Goal: Communication & Community: Answer question/provide support

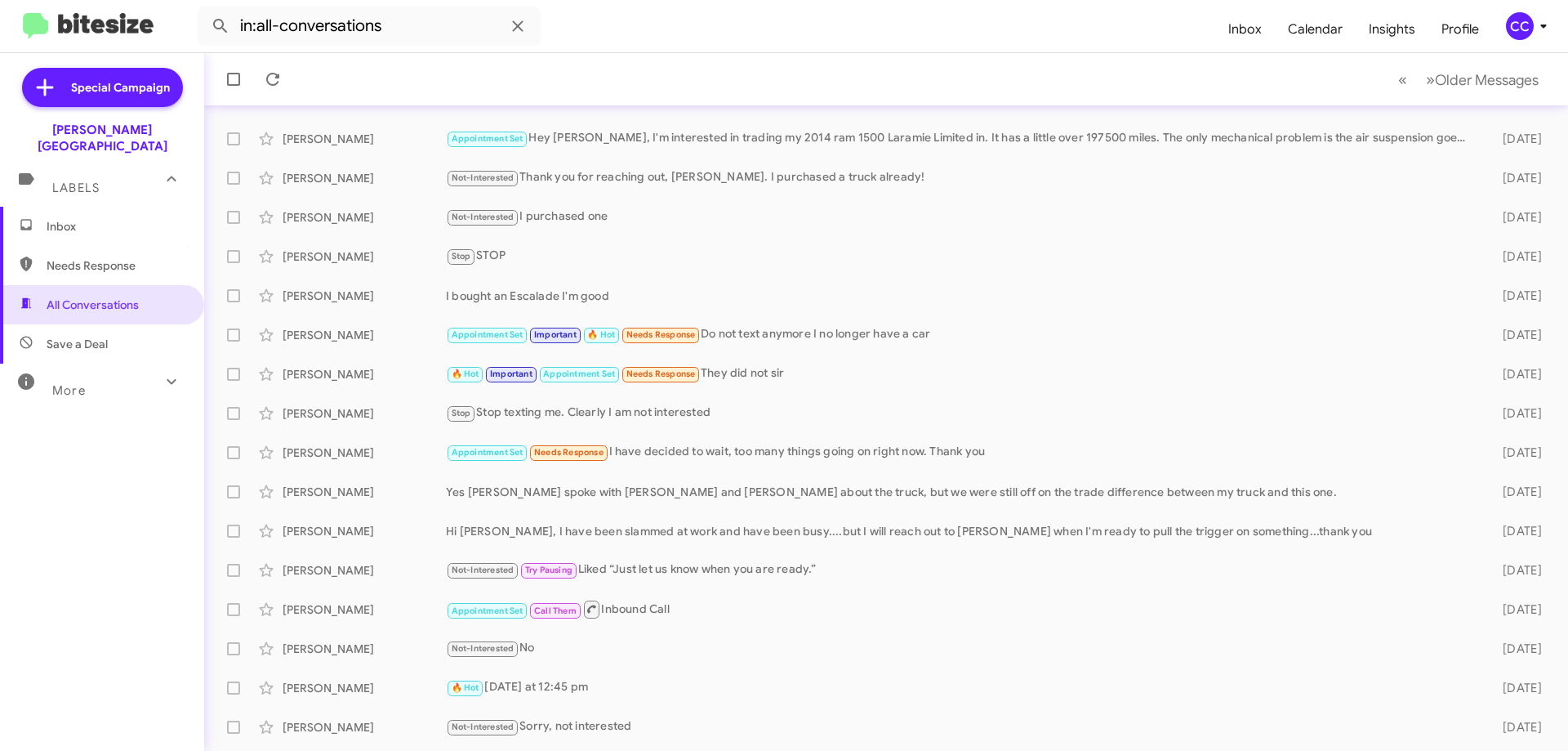
scroll to position [82, 0]
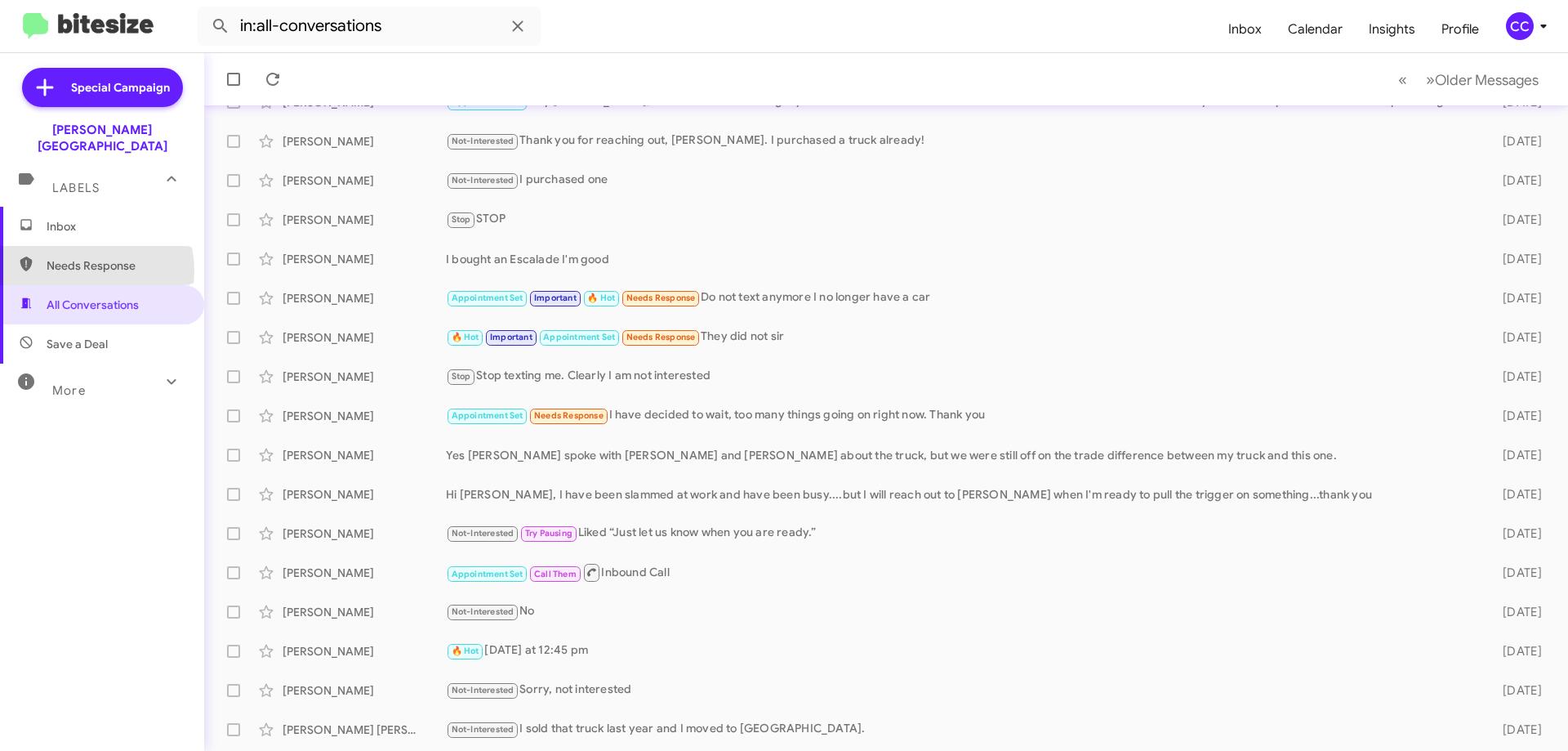
click at [76, 258] on span "Needs Response" at bounding box center [115, 265] width 139 height 17
type input "in:needs-response"
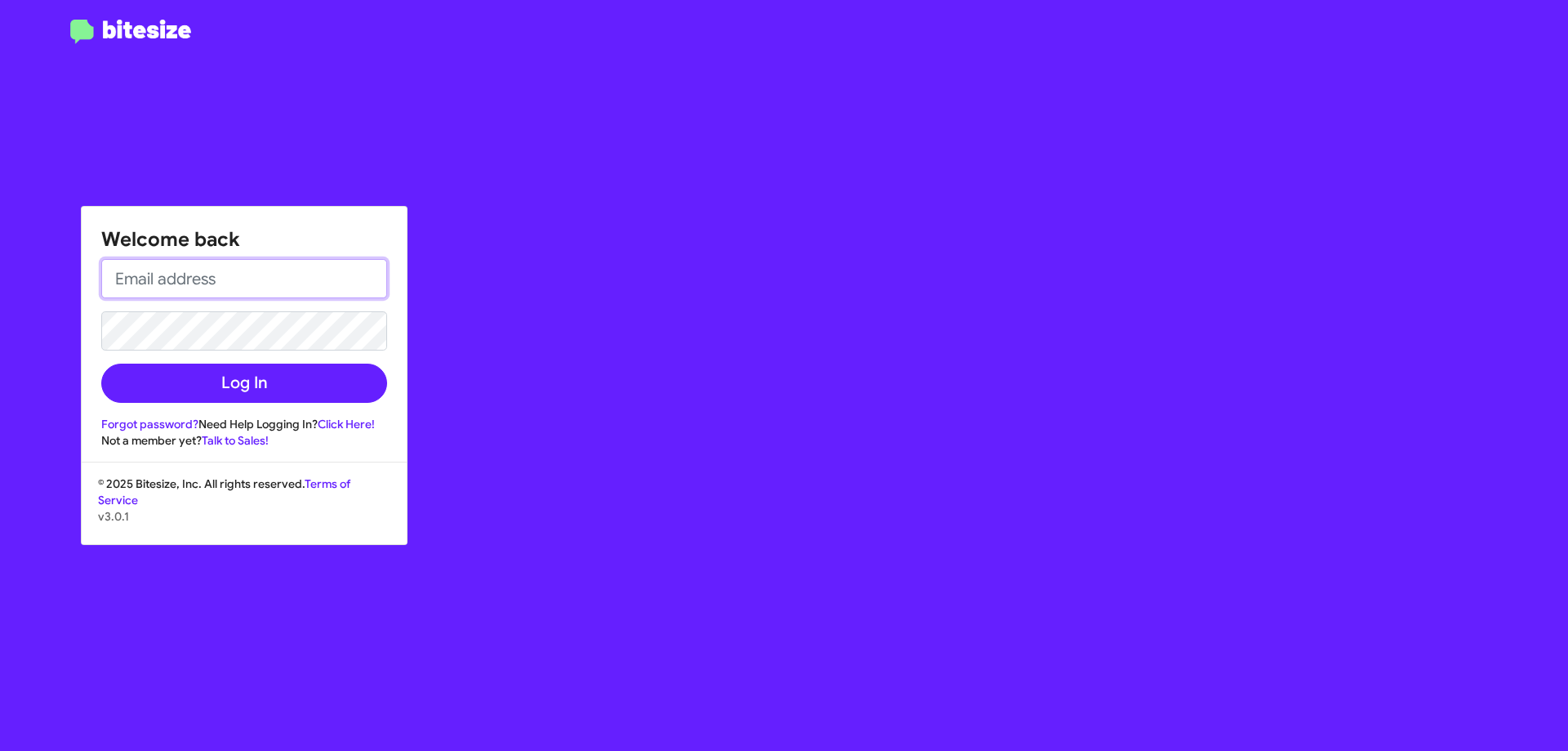
click at [173, 282] on input "email" at bounding box center [245, 278] width 286 height 39
type input "[EMAIL_ADDRESS][DOMAIN_NAME]"
click at [102, 363] on button "Log In" at bounding box center [245, 383] width 286 height 39
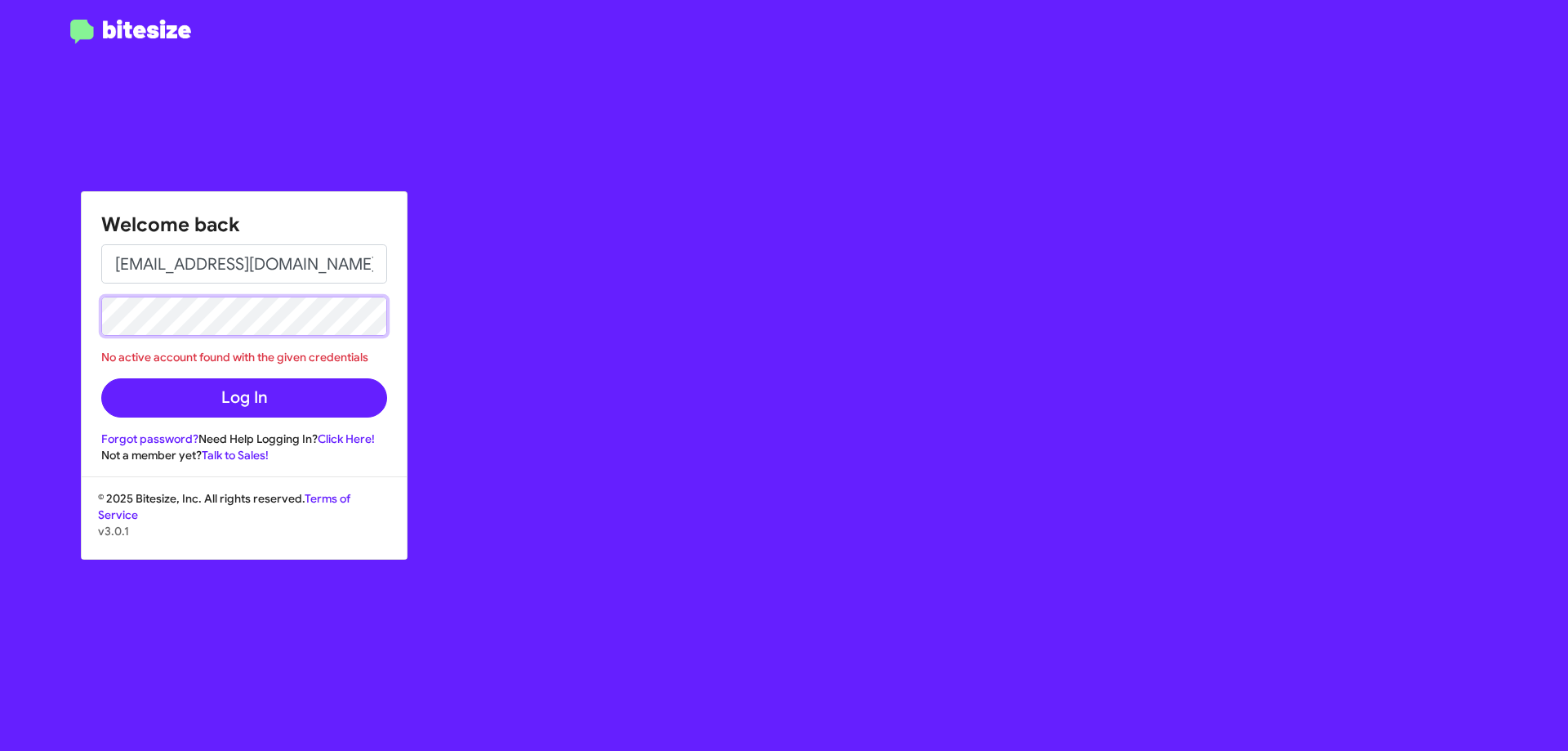
click at [102, 378] on button "Log In" at bounding box center [245, 398] width 286 height 39
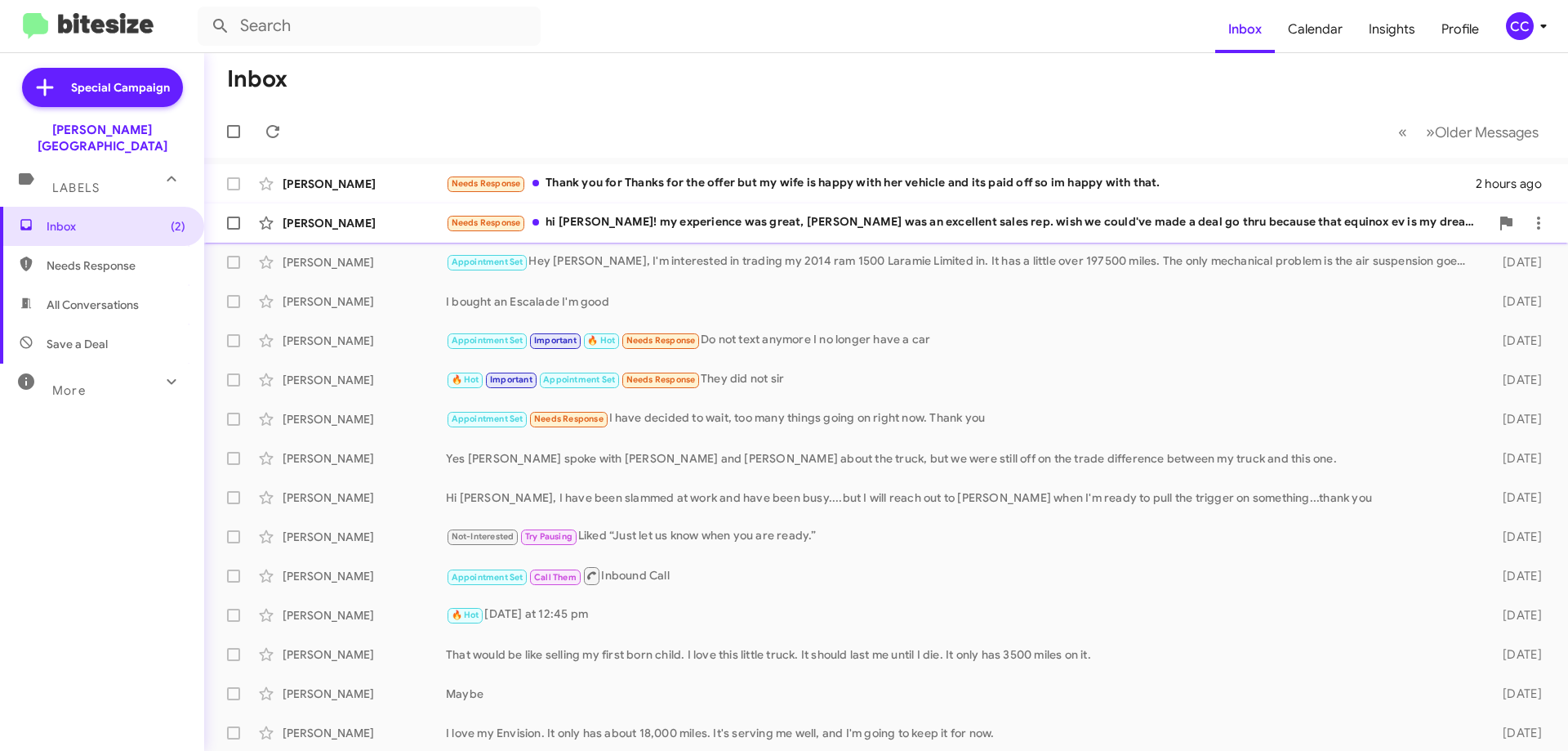
click at [331, 221] on div "[PERSON_NAME]" at bounding box center [364, 223] width 164 height 17
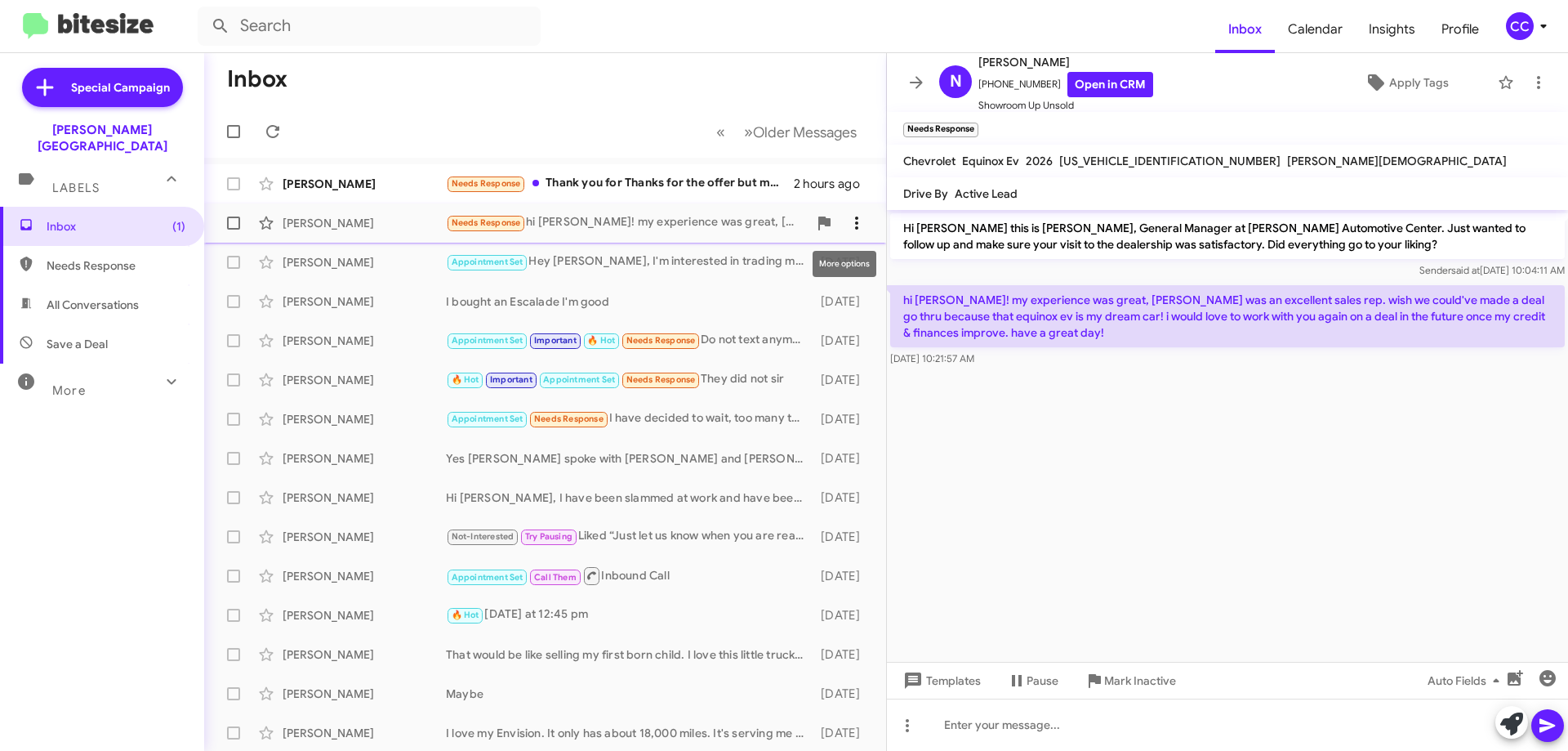
click at [852, 214] on icon at bounding box center [857, 223] width 20 height 20
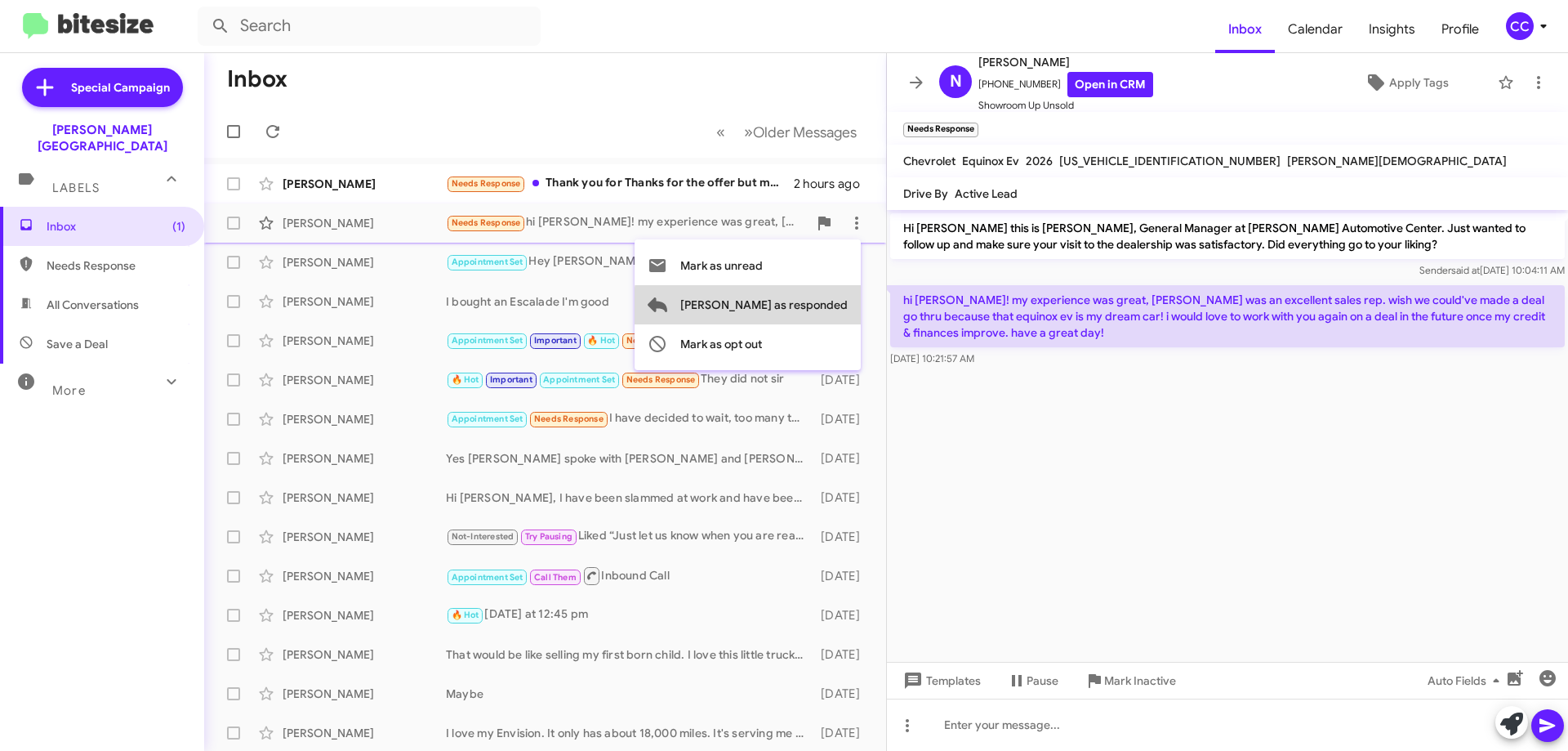
click at [831, 308] on span "[PERSON_NAME] as responded" at bounding box center [765, 305] width 168 height 39
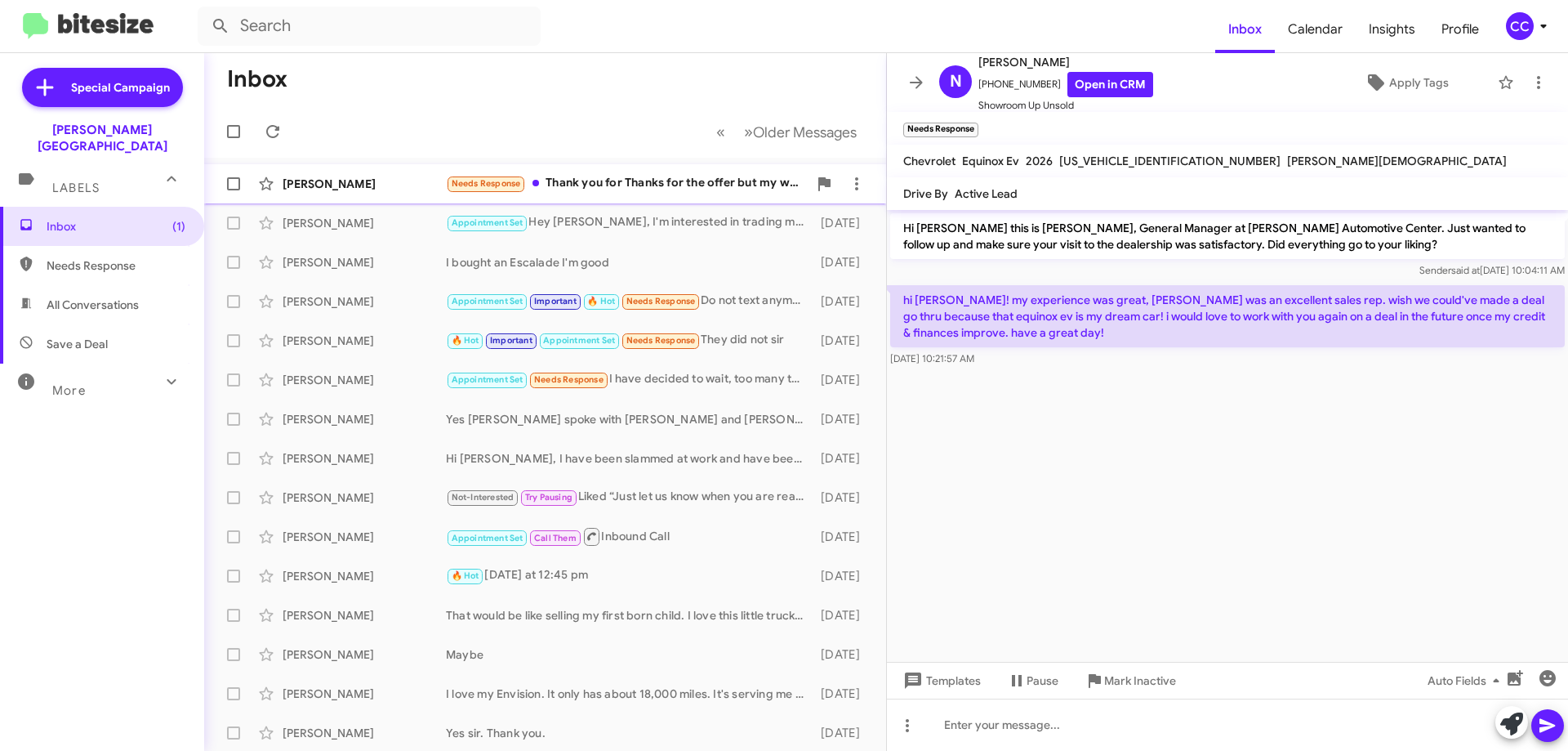
click at [288, 178] on div "[PERSON_NAME]" at bounding box center [364, 184] width 164 height 17
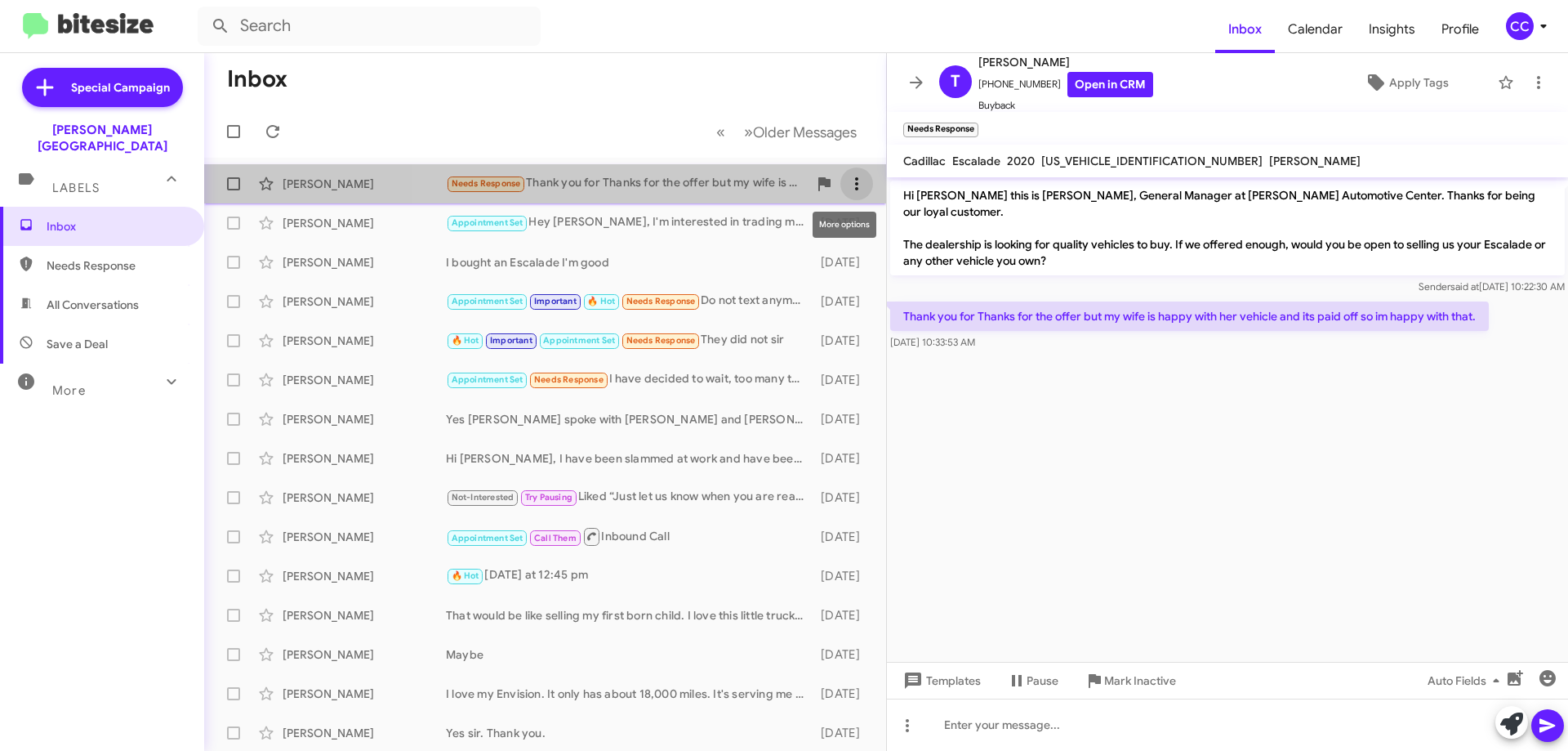
click at [847, 188] on icon at bounding box center [857, 184] width 20 height 20
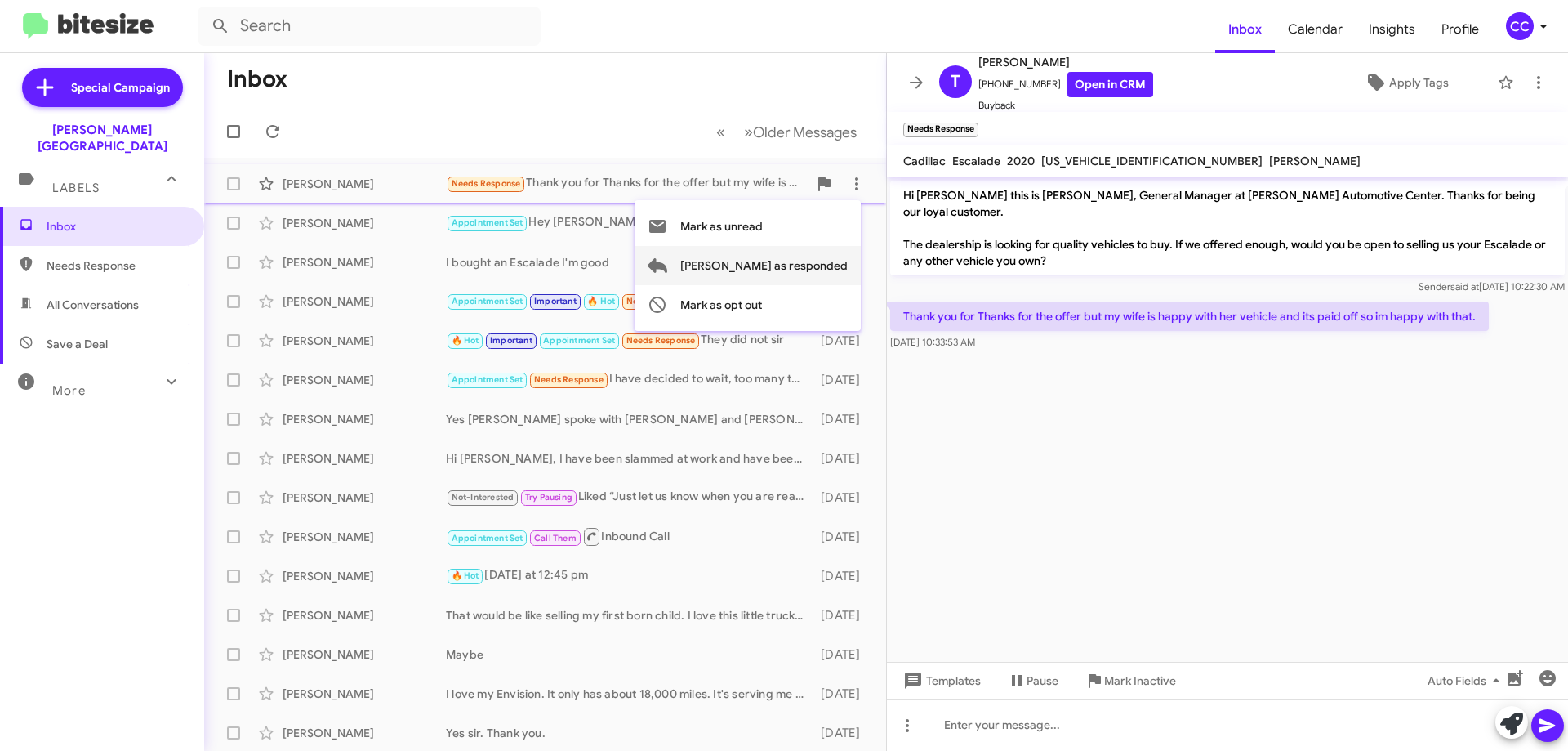
click at [832, 260] on span "[PERSON_NAME] as responded" at bounding box center [765, 265] width 168 height 39
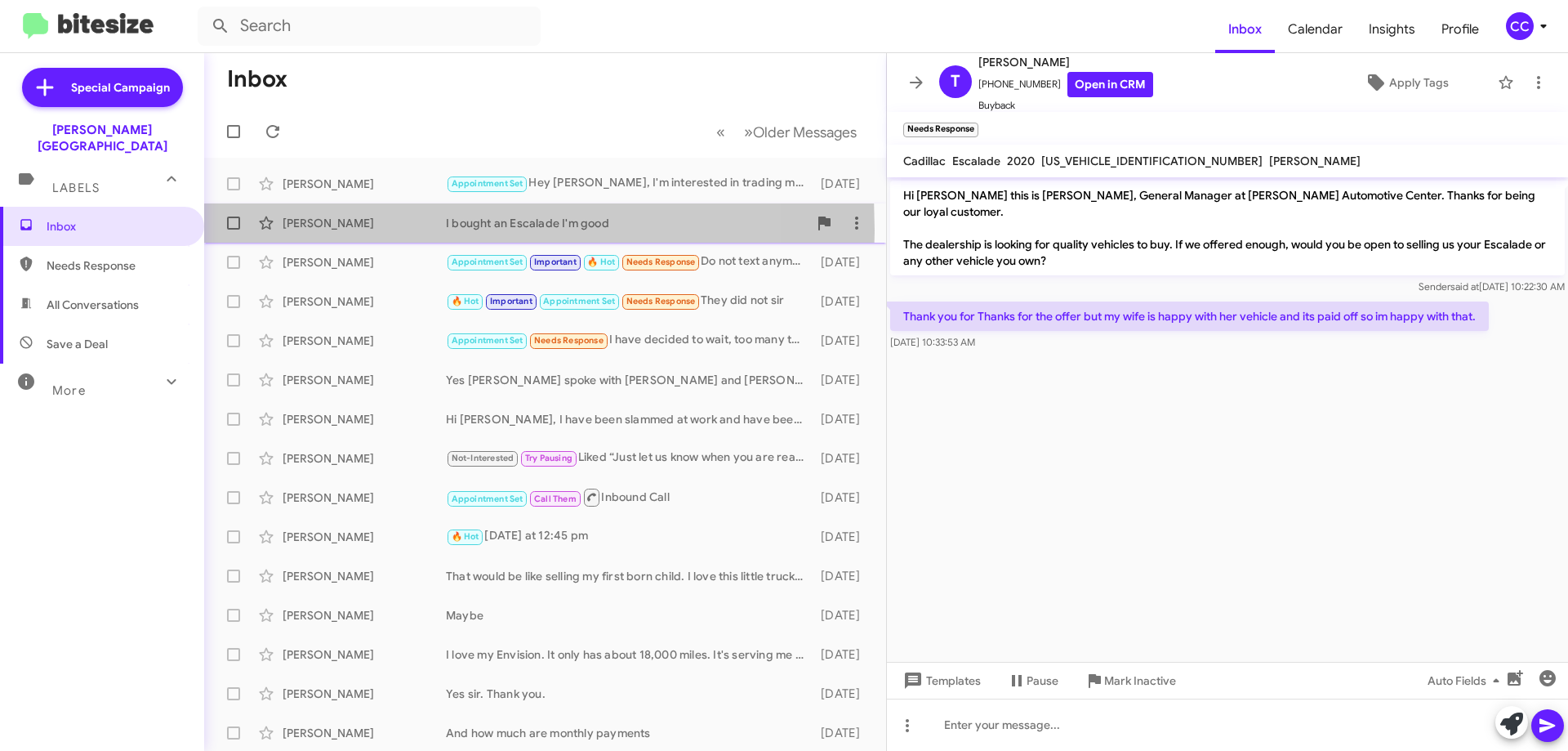
click at [309, 230] on div "[PERSON_NAME]" at bounding box center [364, 223] width 164 height 17
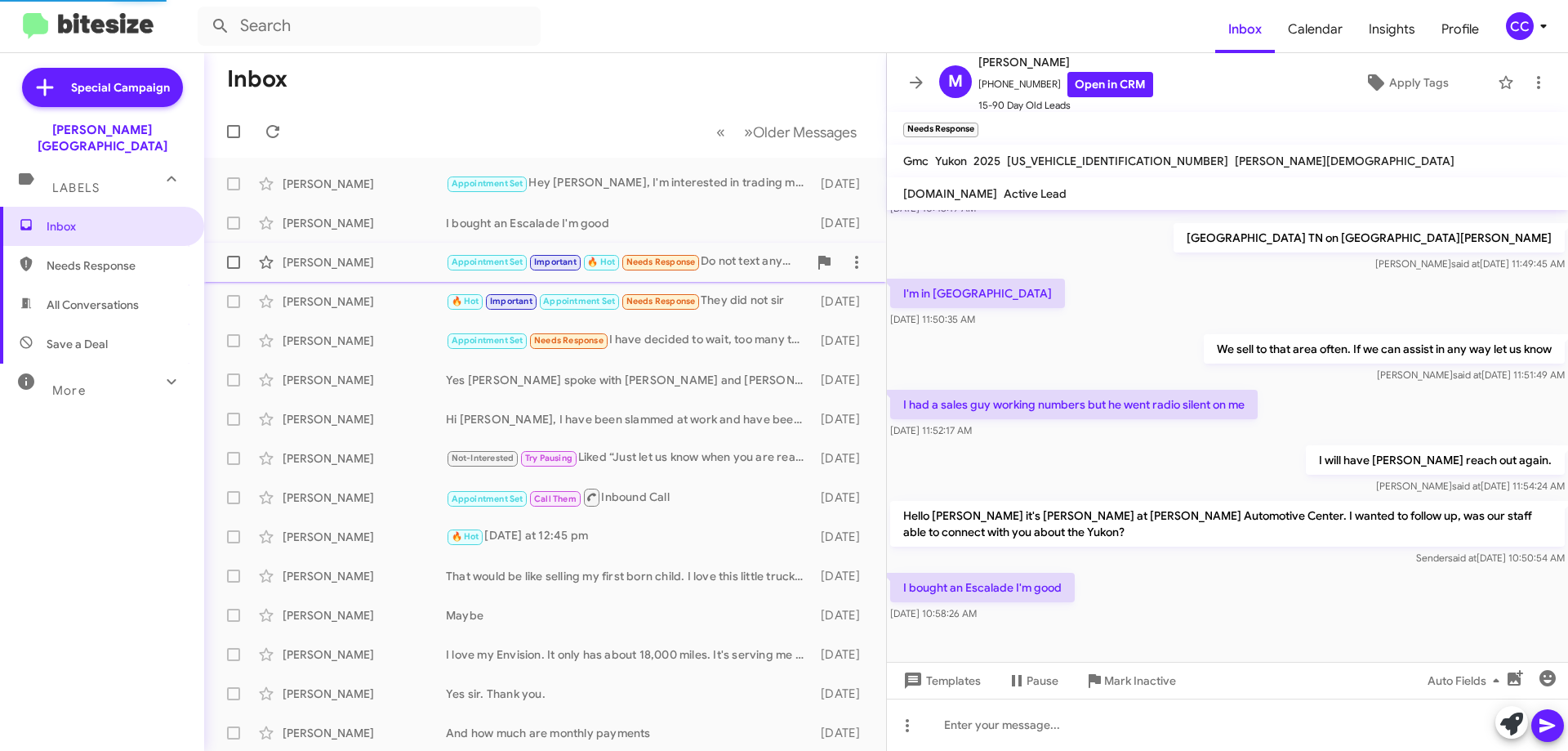
scroll to position [85, 0]
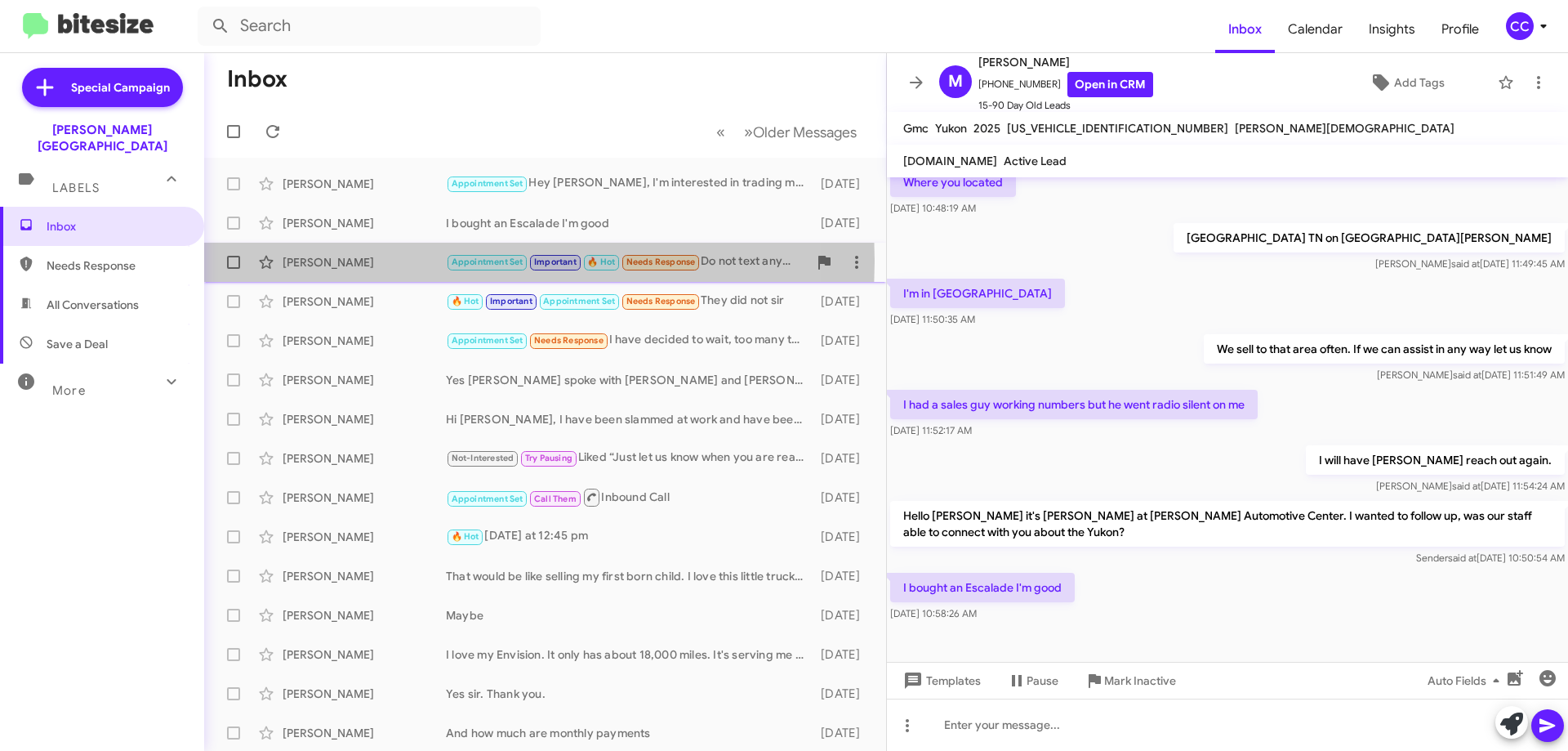
click at [329, 261] on div "[PERSON_NAME]" at bounding box center [364, 262] width 164 height 17
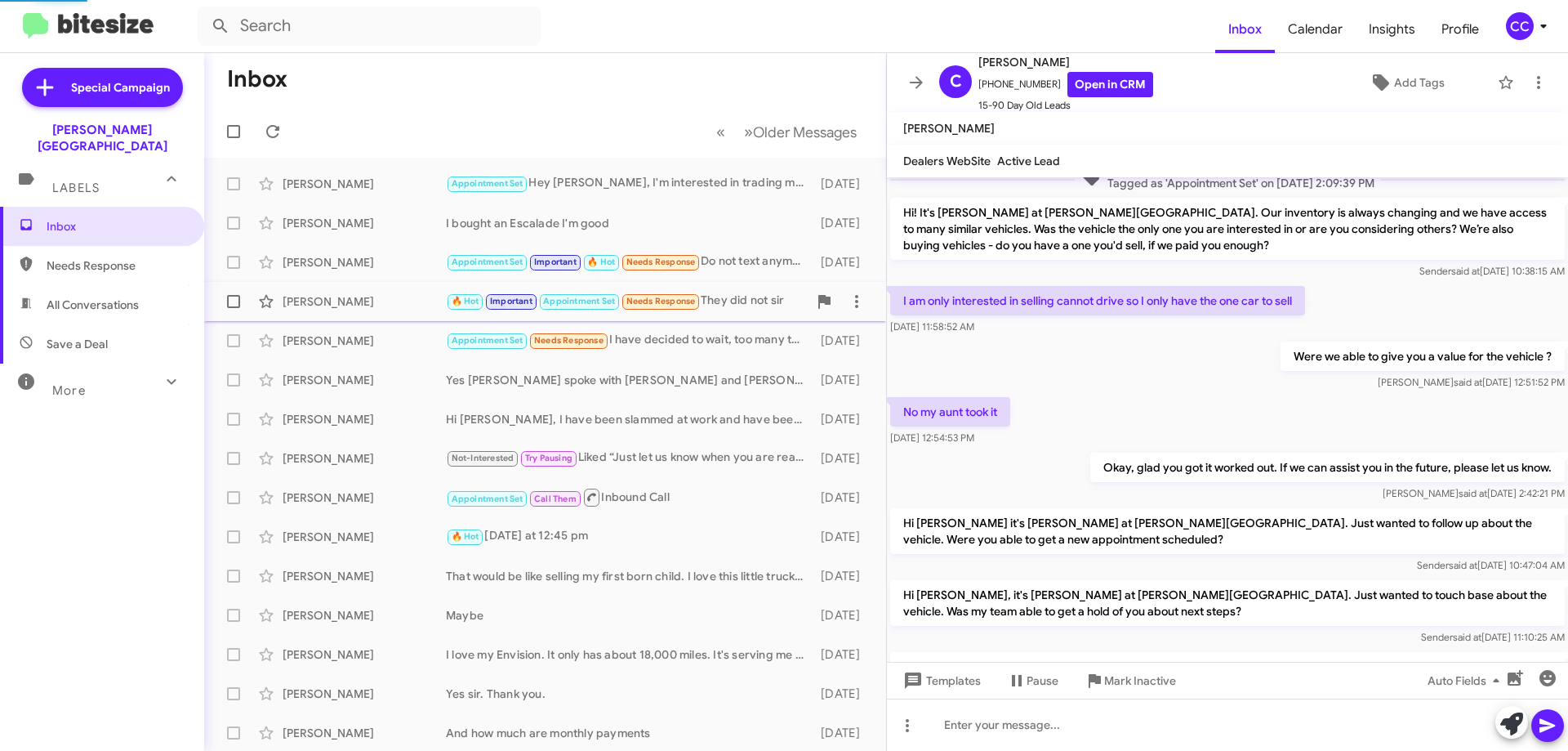
scroll to position [363, 0]
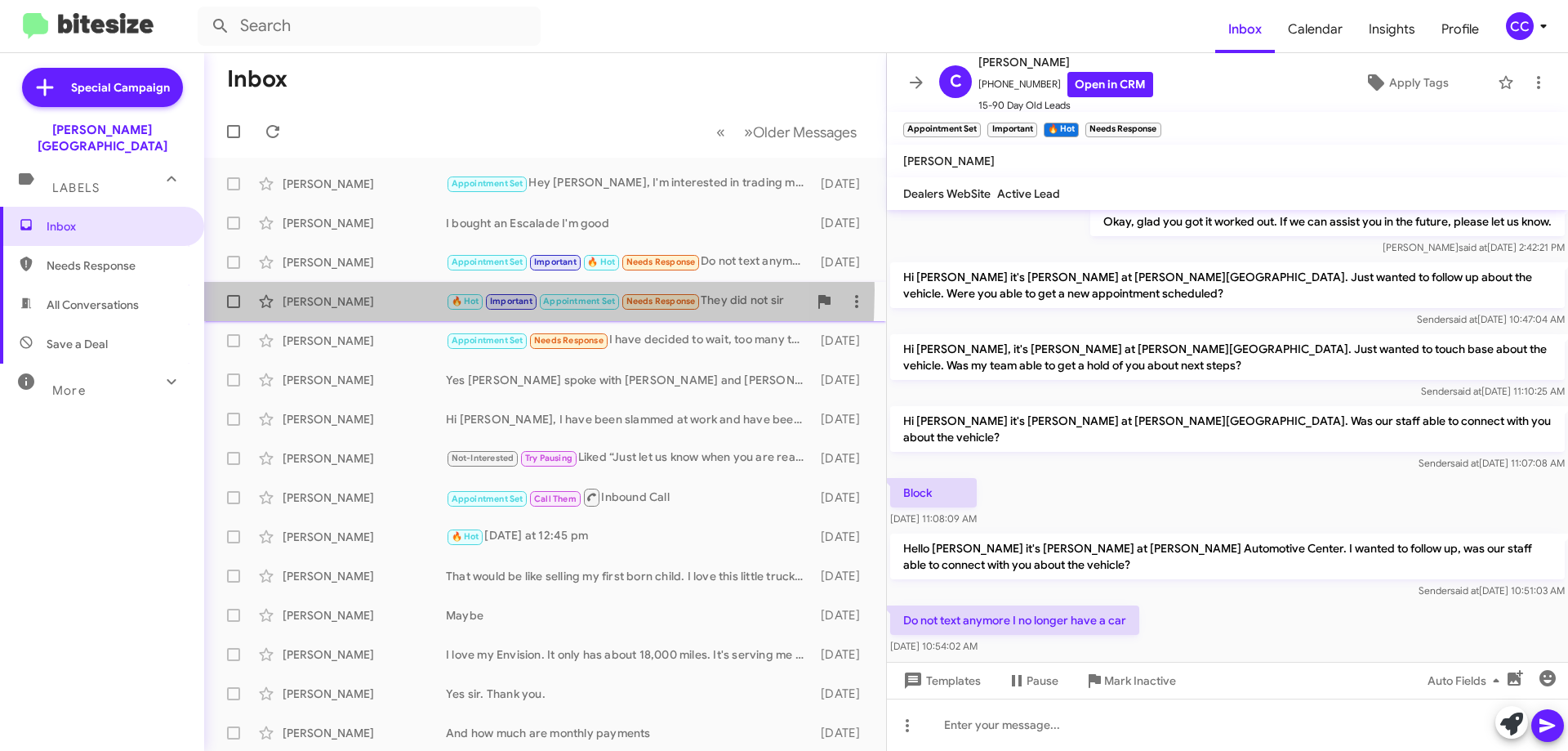
click at [323, 290] on div "[PERSON_NAME] 🔥 Hot Important Appointment Set Needs Response They did not sir […" at bounding box center [545, 301] width 656 height 33
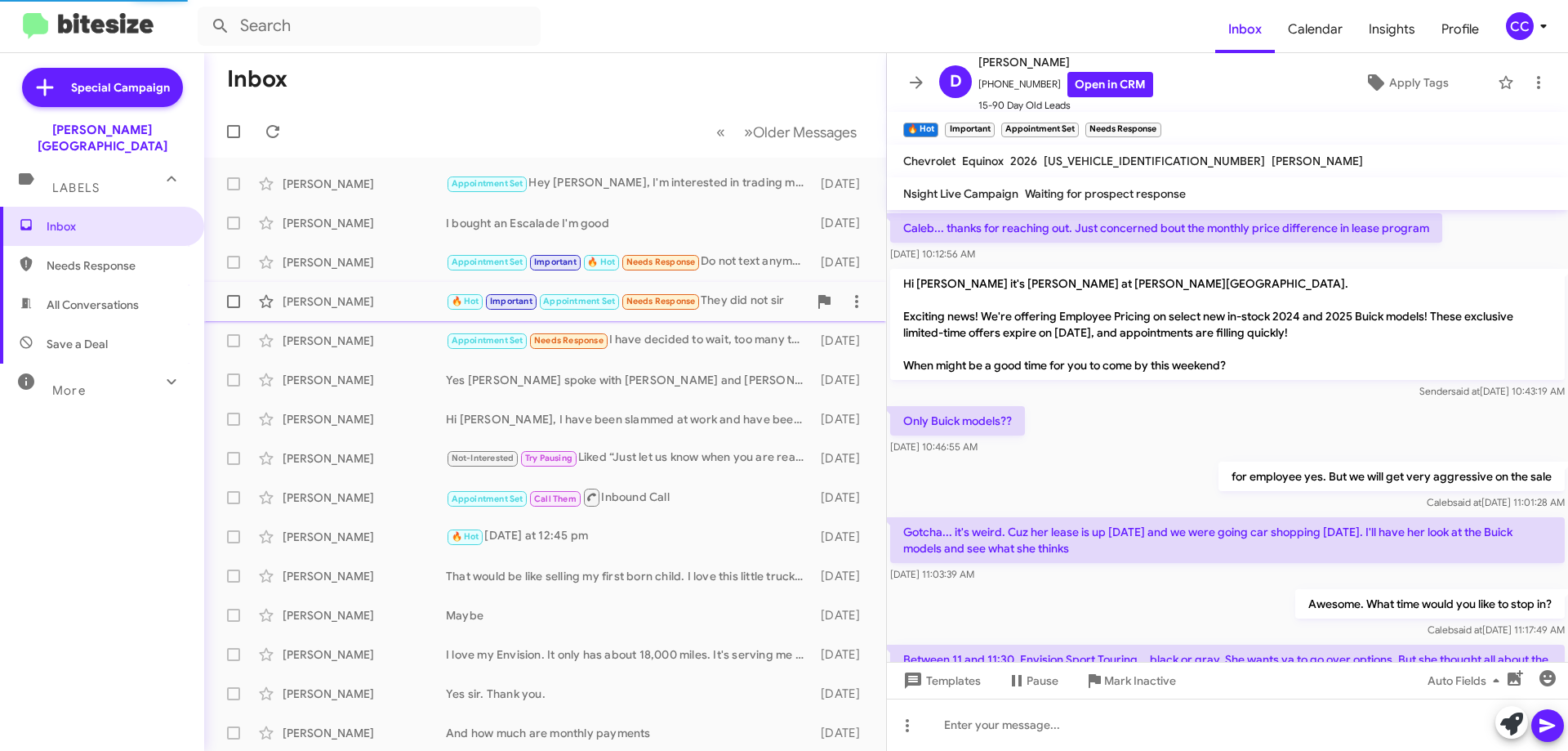
scroll to position [82, 0]
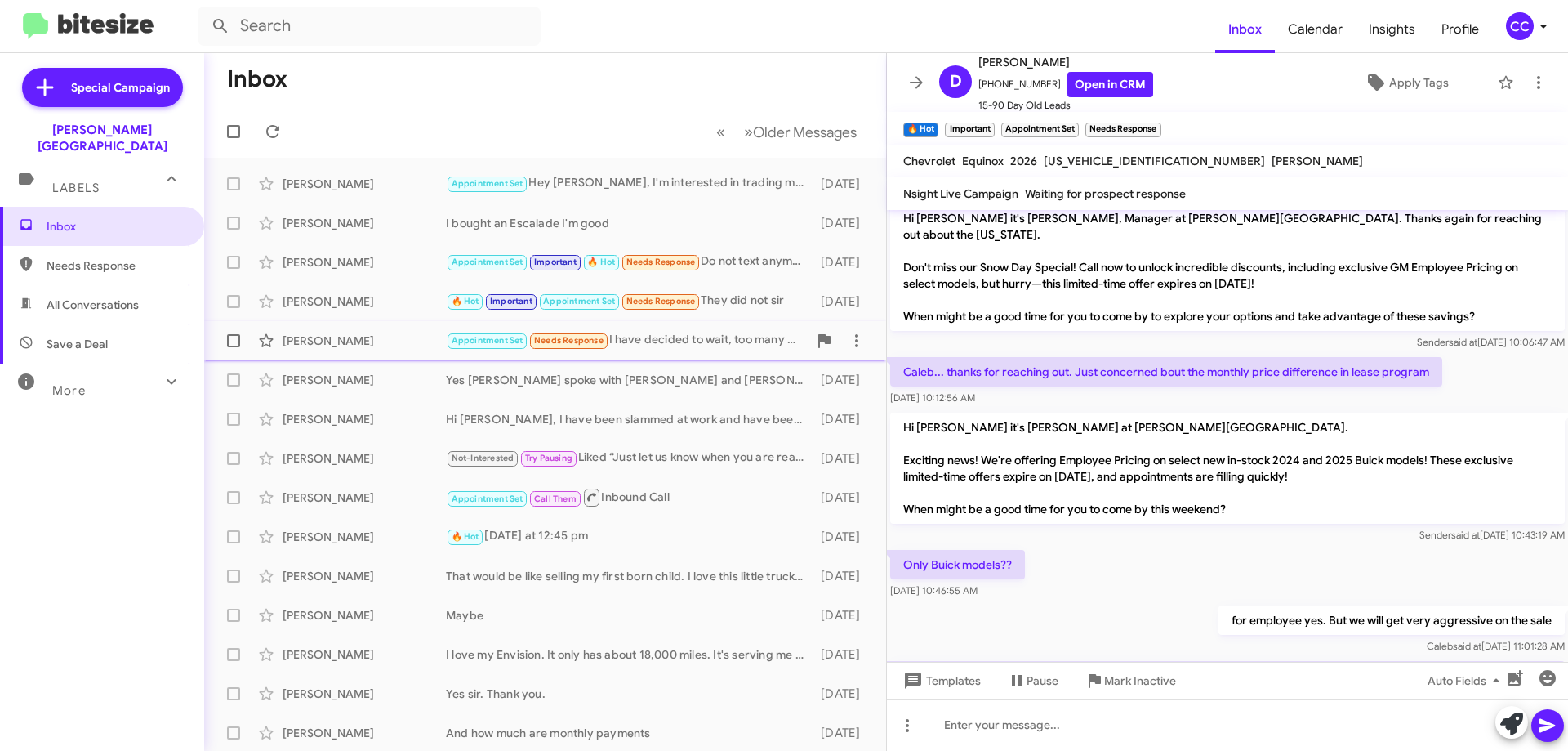
click at [309, 346] on div "[PERSON_NAME]" at bounding box center [364, 340] width 164 height 17
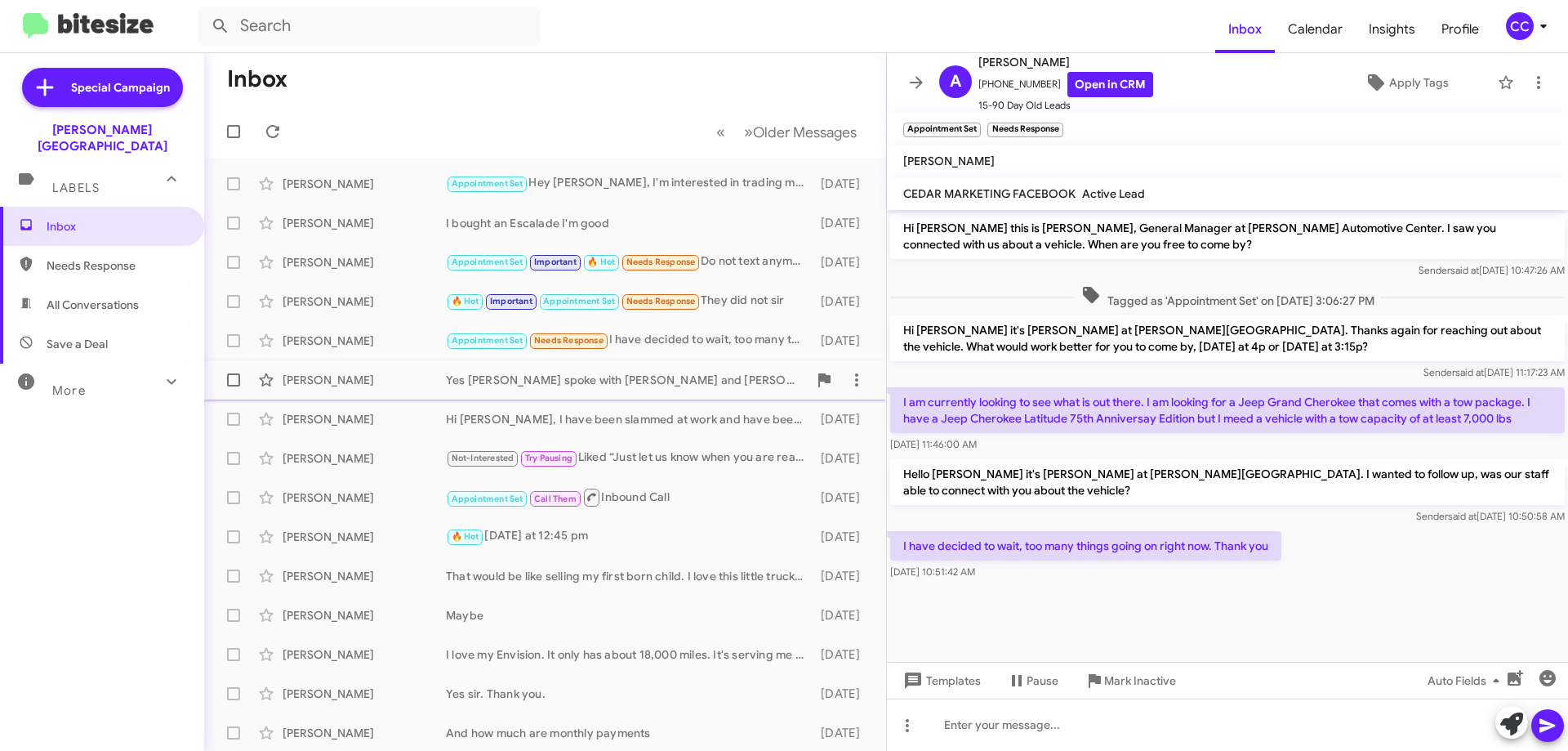
click at [311, 376] on div "[PERSON_NAME]" at bounding box center [364, 380] width 164 height 17
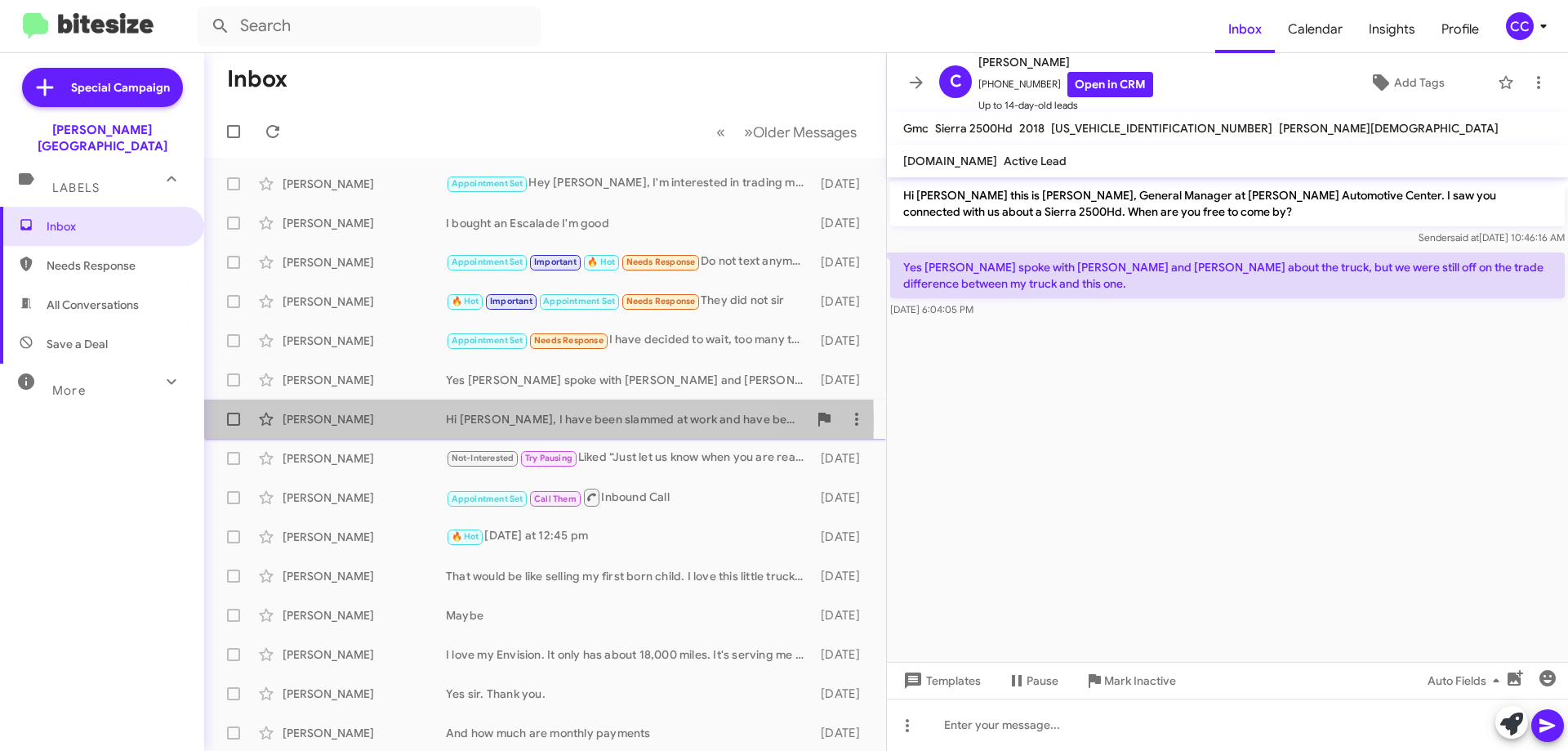
click at [307, 420] on div "[PERSON_NAME]" at bounding box center [364, 418] width 164 height 17
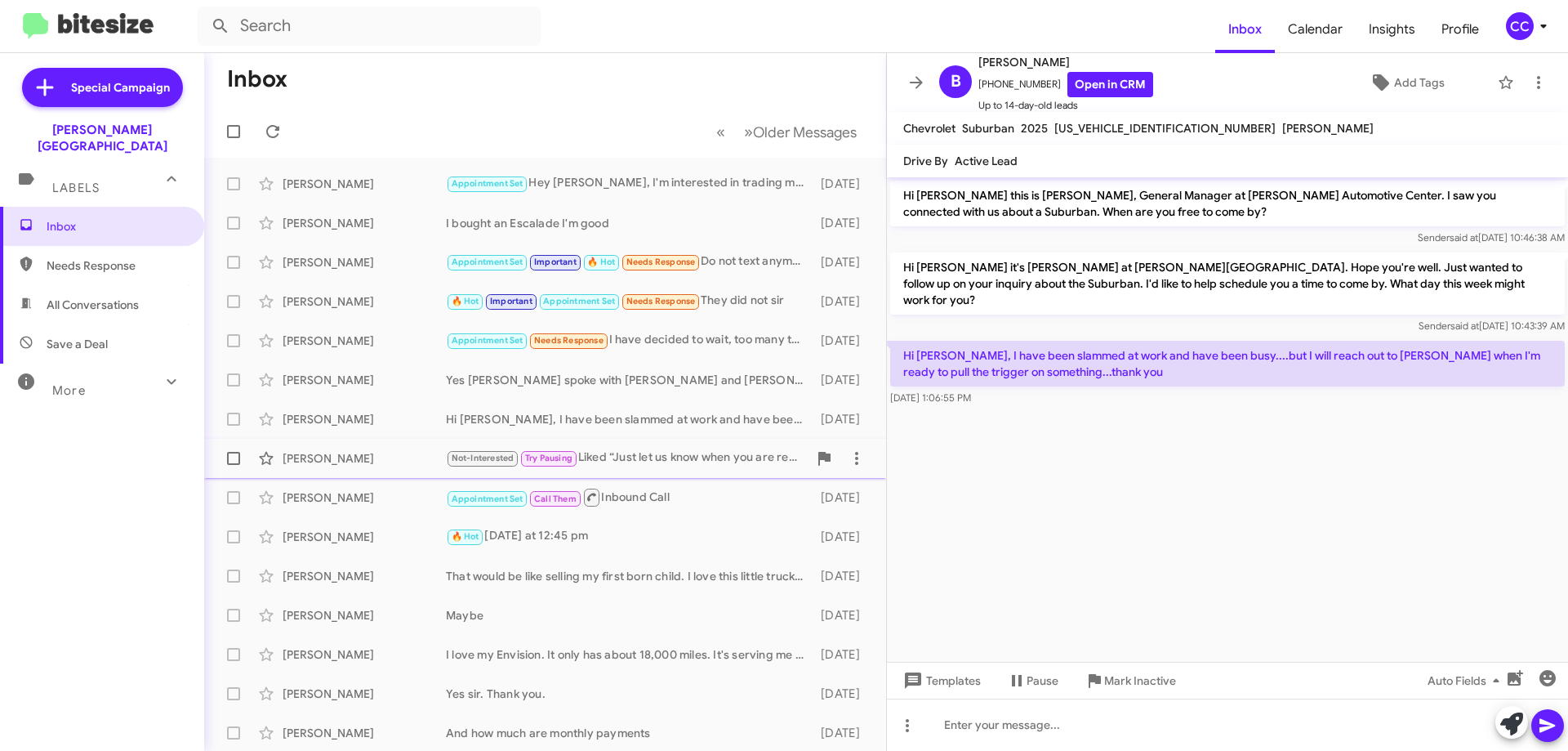
click at [322, 457] on div "[PERSON_NAME]" at bounding box center [364, 458] width 164 height 17
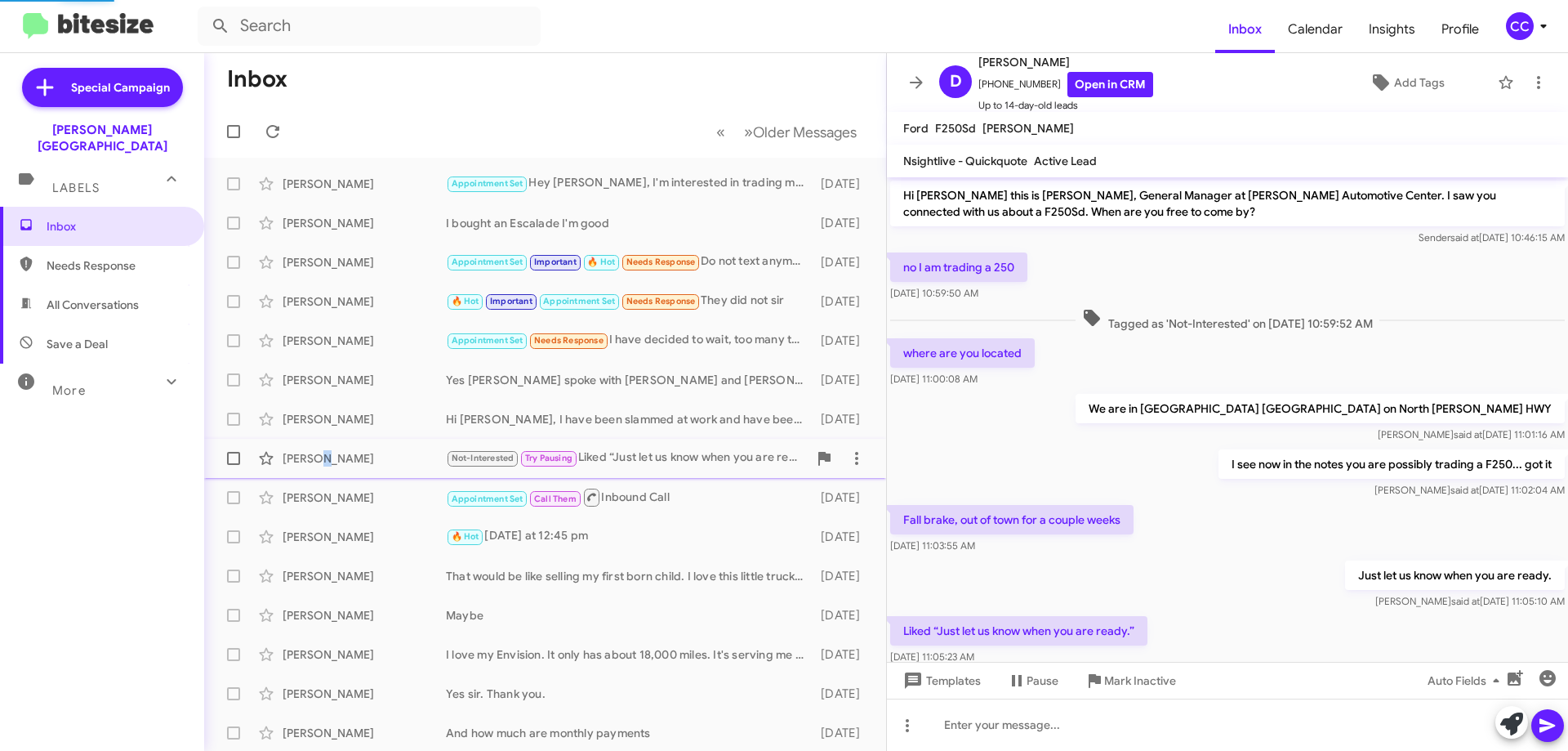
scroll to position [43, 0]
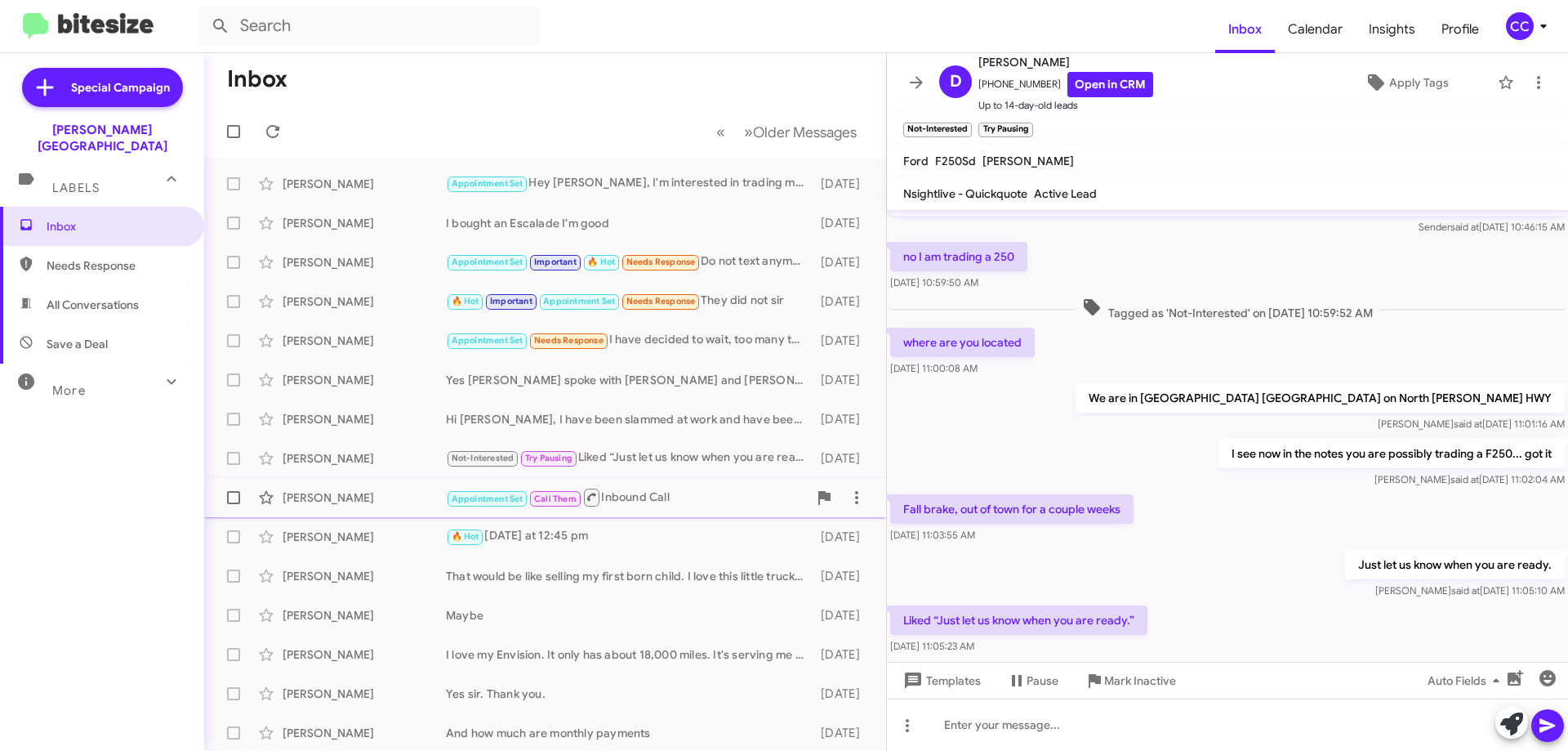
click at [325, 491] on div "[PERSON_NAME]" at bounding box center [364, 497] width 164 height 17
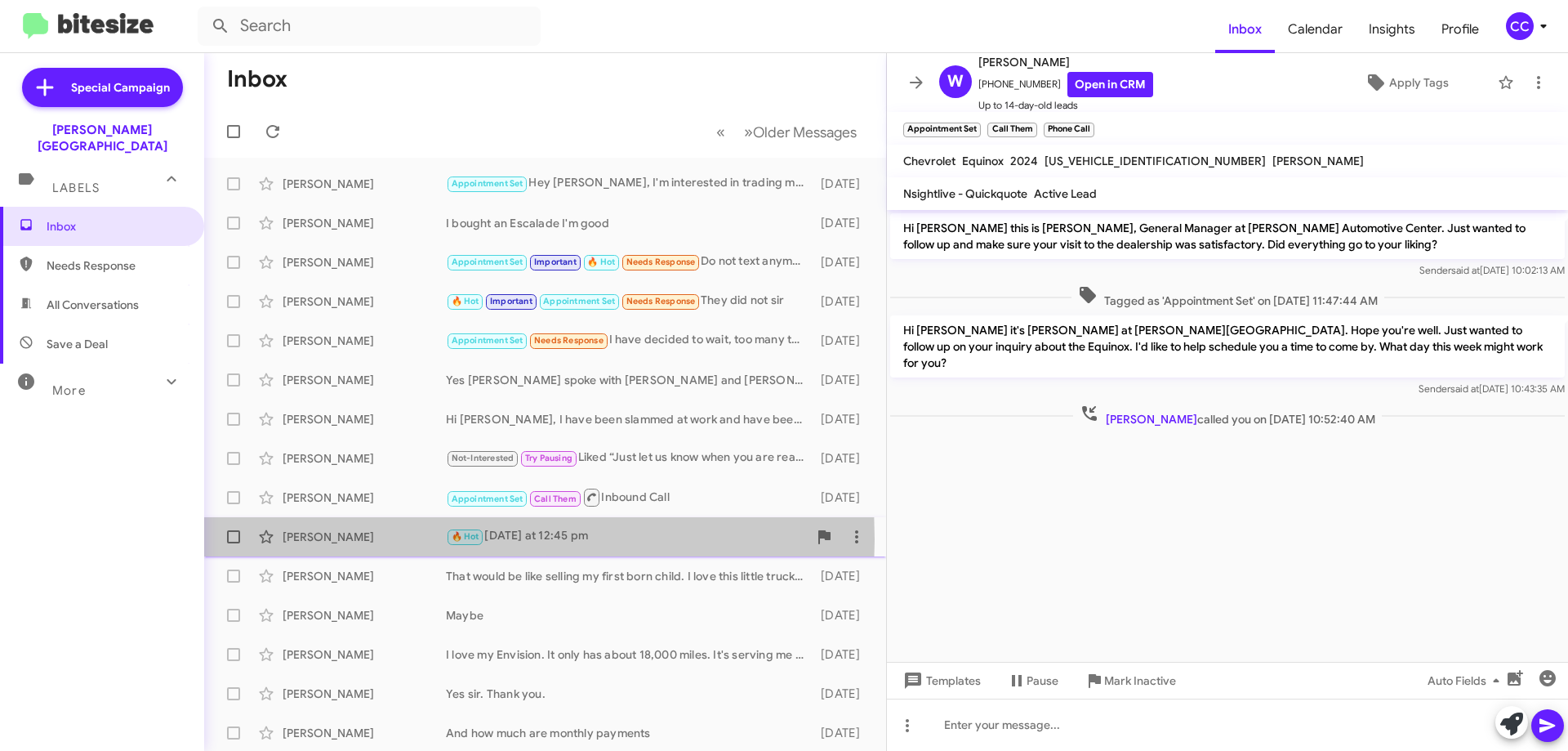
click at [319, 539] on div "[PERSON_NAME]" at bounding box center [364, 537] width 164 height 17
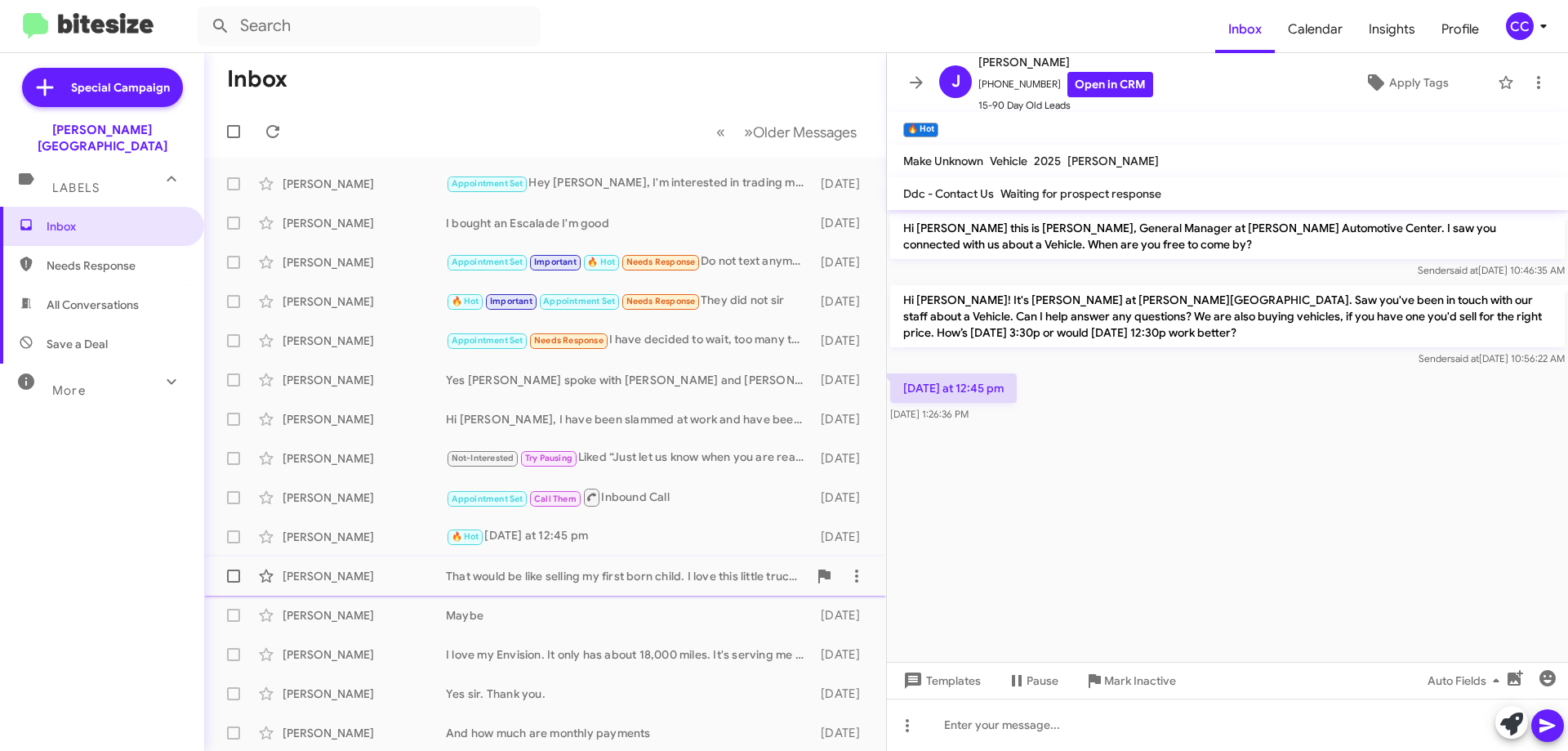
click at [311, 569] on div "[PERSON_NAME]" at bounding box center [364, 575] width 164 height 17
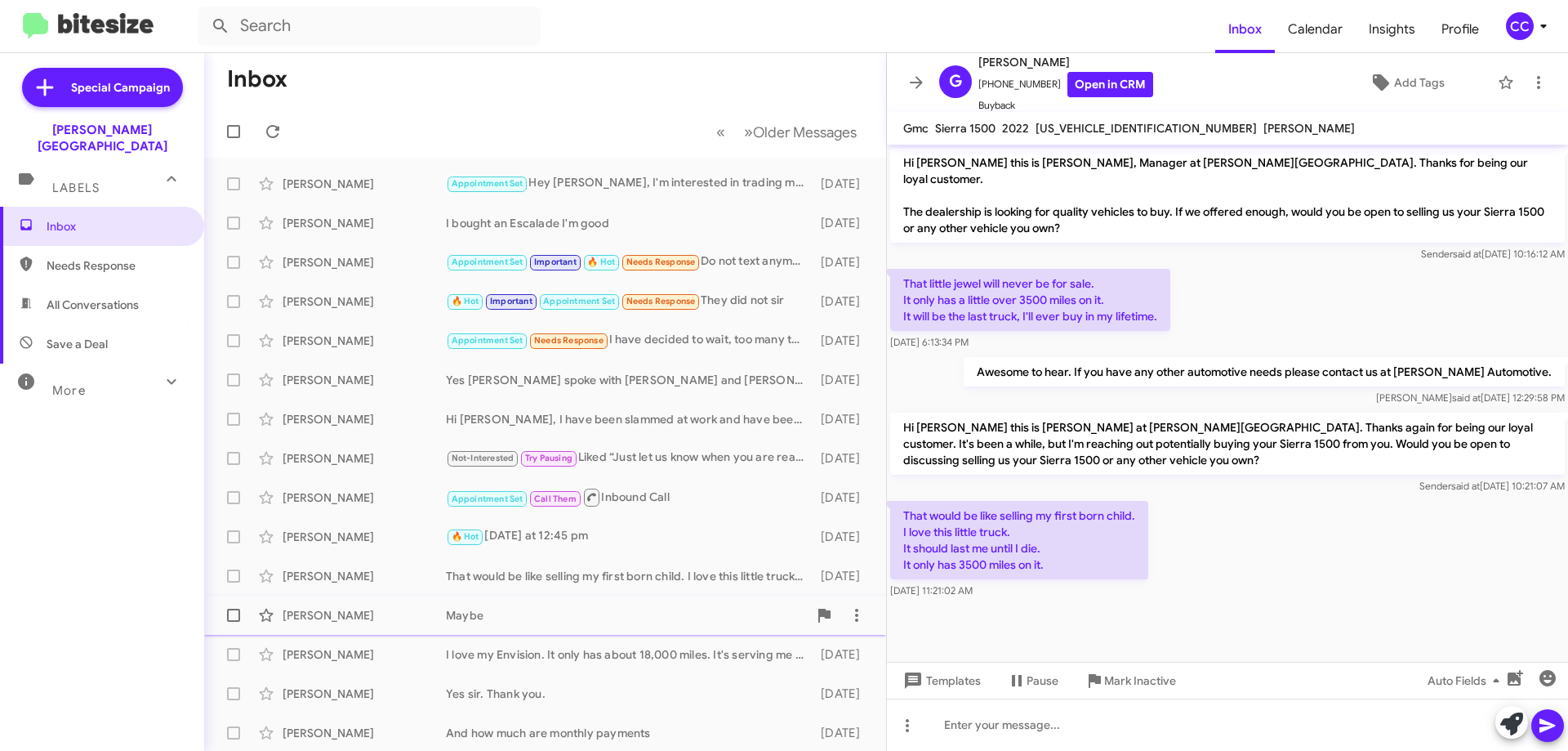
click at [305, 613] on div "[PERSON_NAME]" at bounding box center [364, 615] width 164 height 17
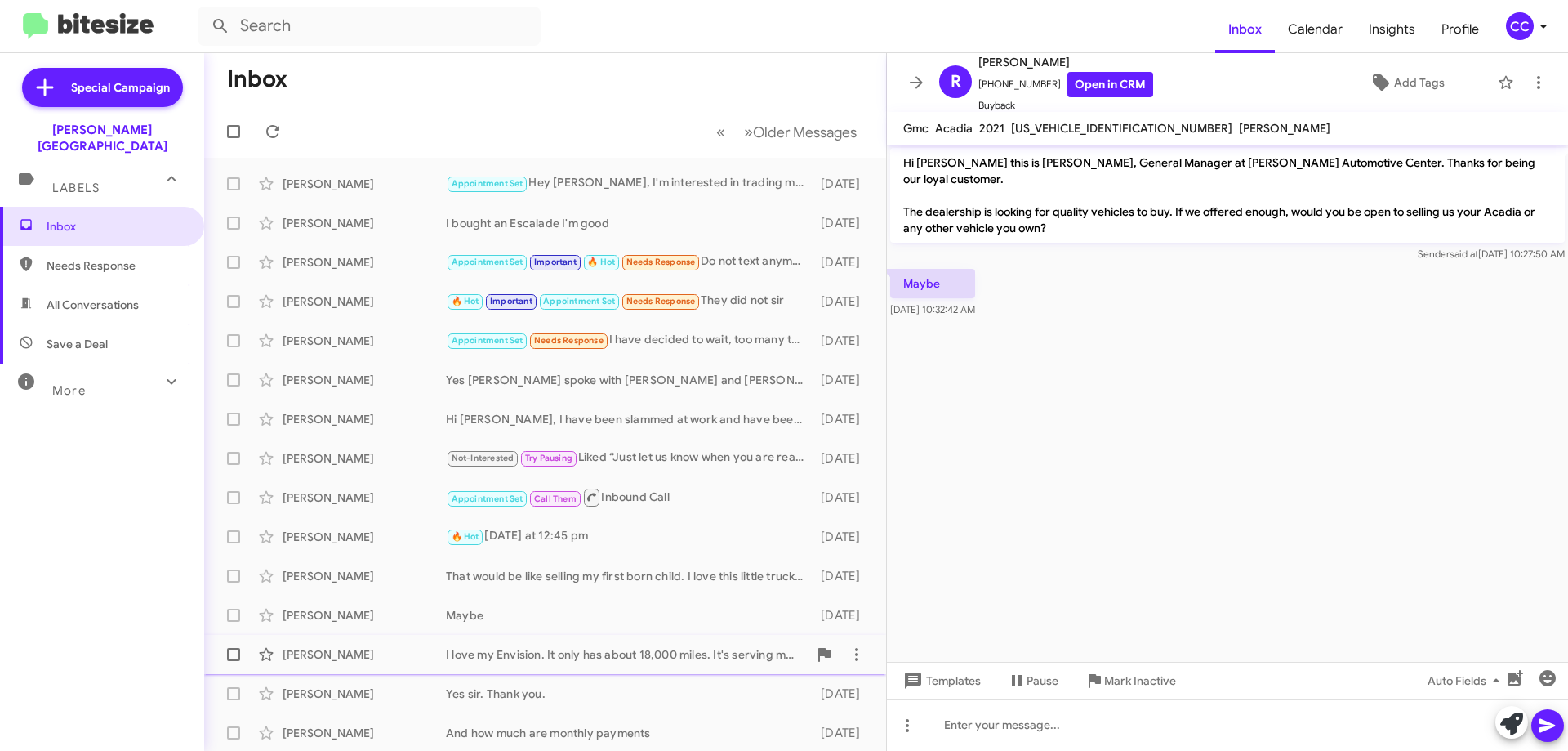
click at [311, 646] on div "[PERSON_NAME]" at bounding box center [364, 654] width 164 height 17
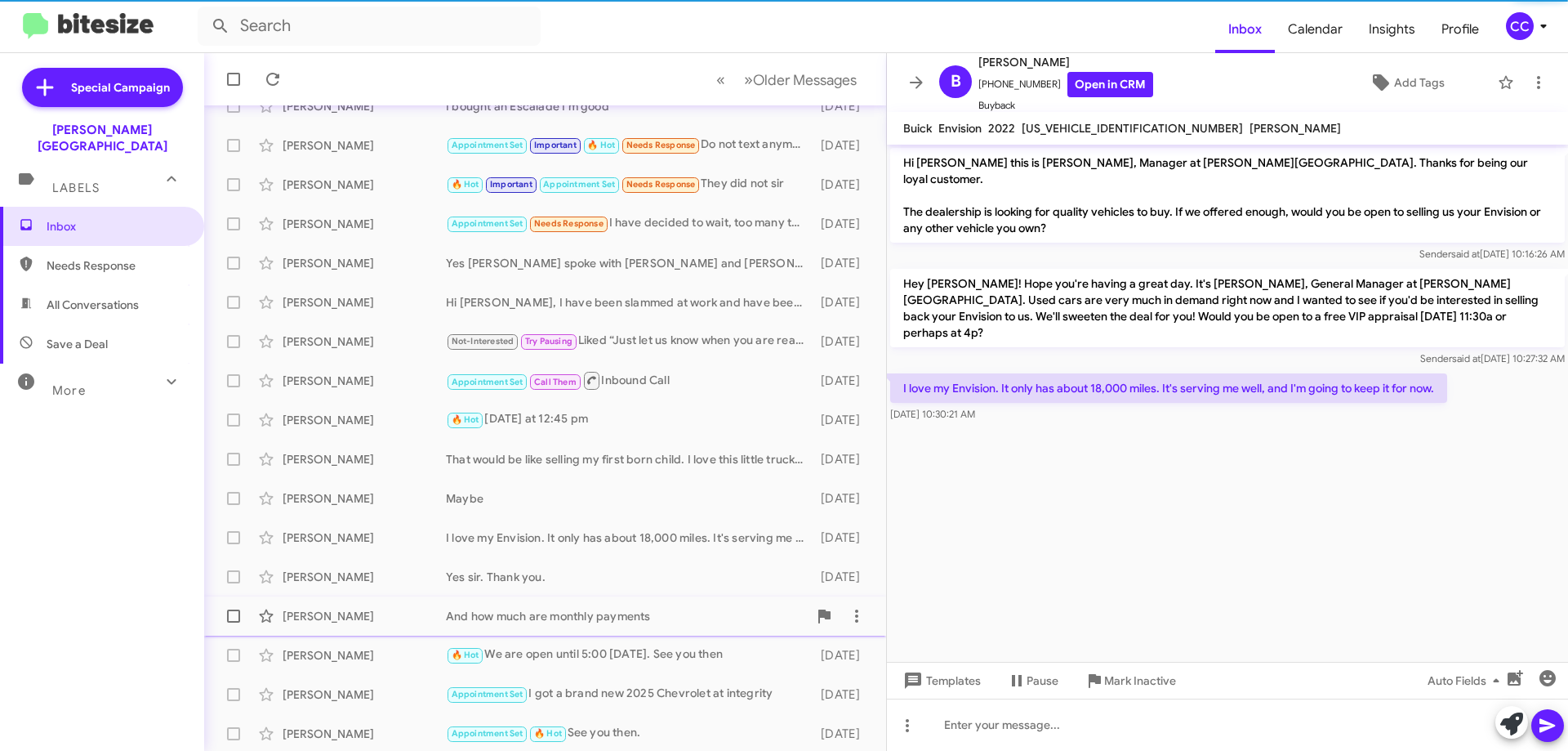
scroll to position [119, 0]
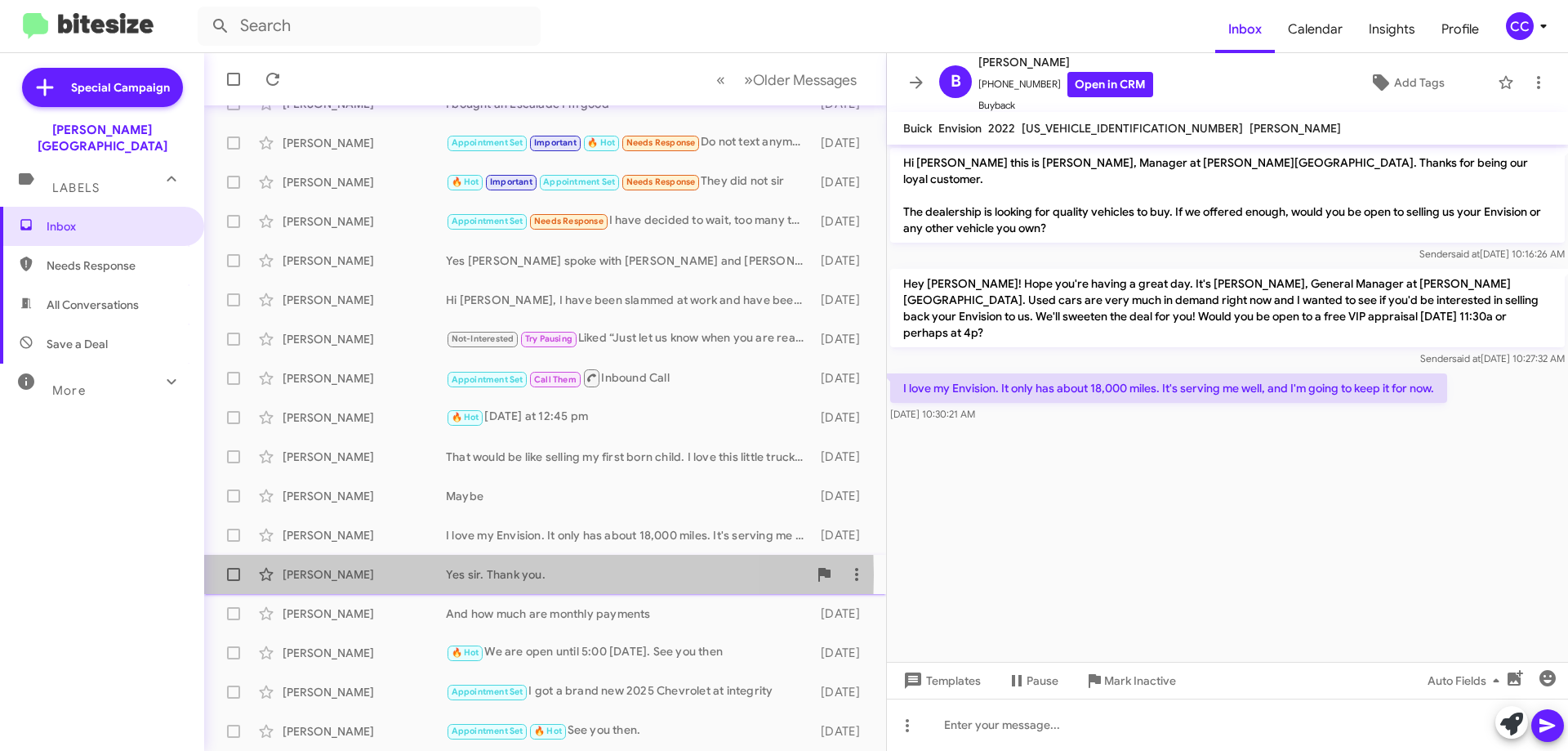
click at [297, 574] on div "[PERSON_NAME]" at bounding box center [364, 574] width 164 height 17
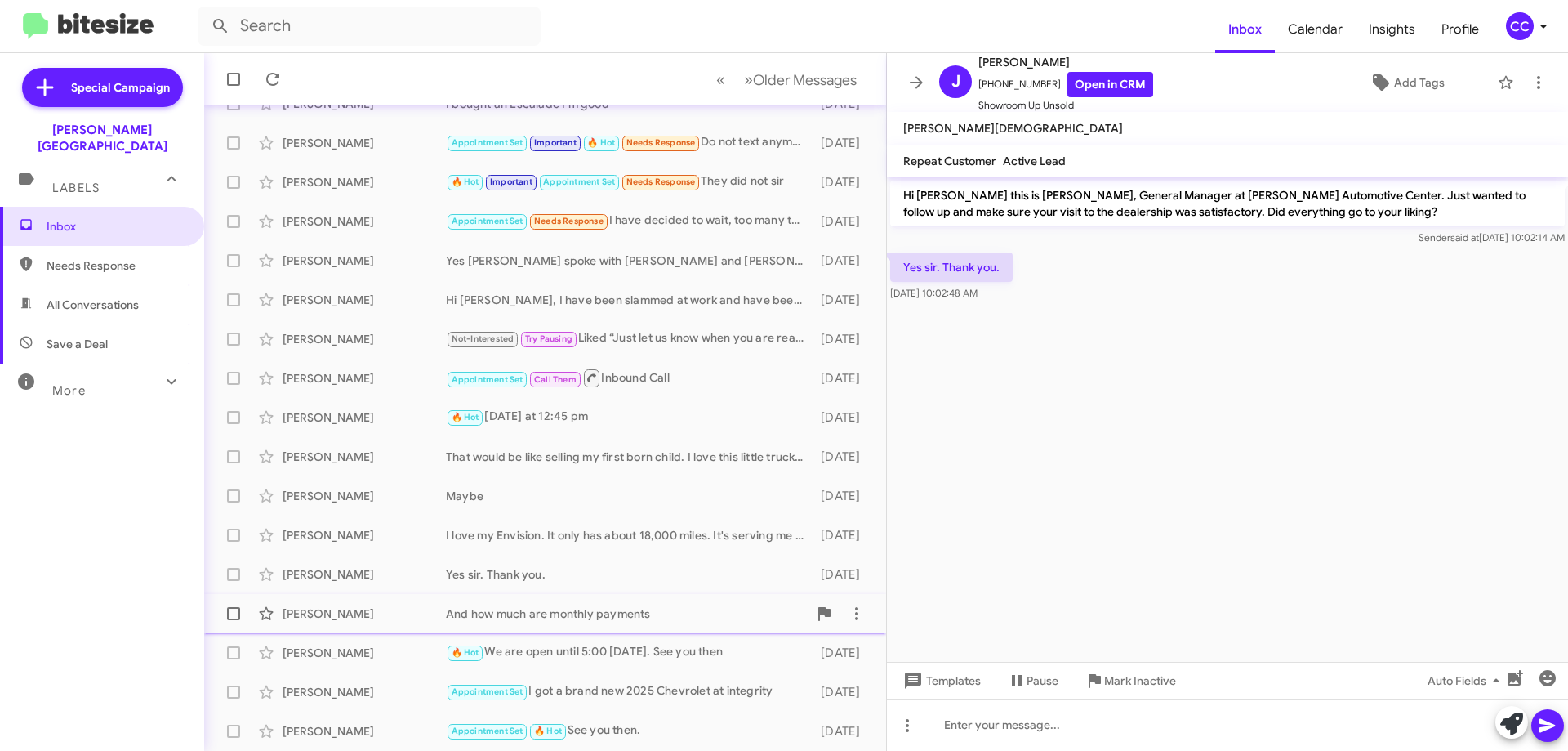
click at [320, 618] on div "[PERSON_NAME]" at bounding box center [364, 613] width 164 height 17
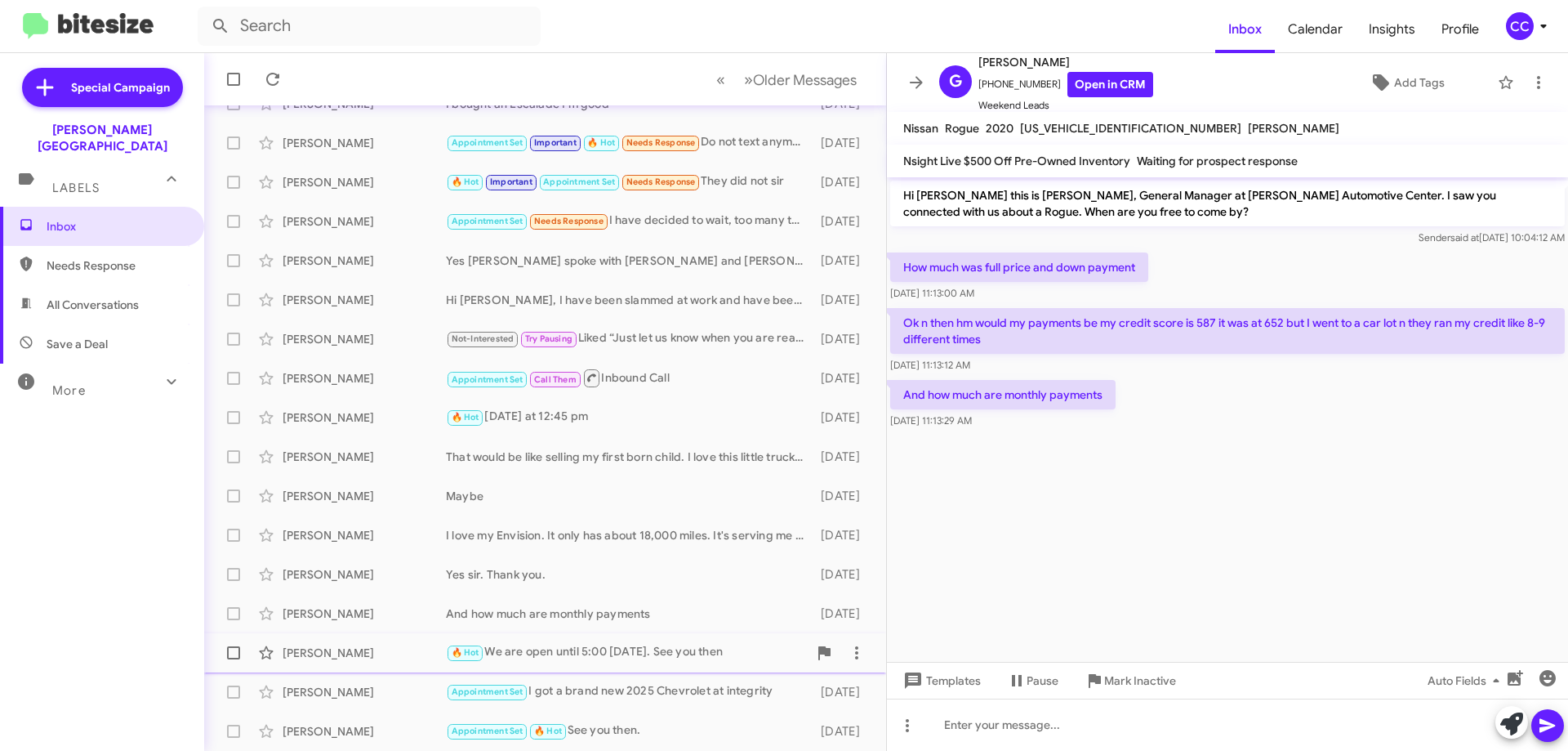
click at [311, 652] on div "[PERSON_NAME]" at bounding box center [364, 652] width 164 height 17
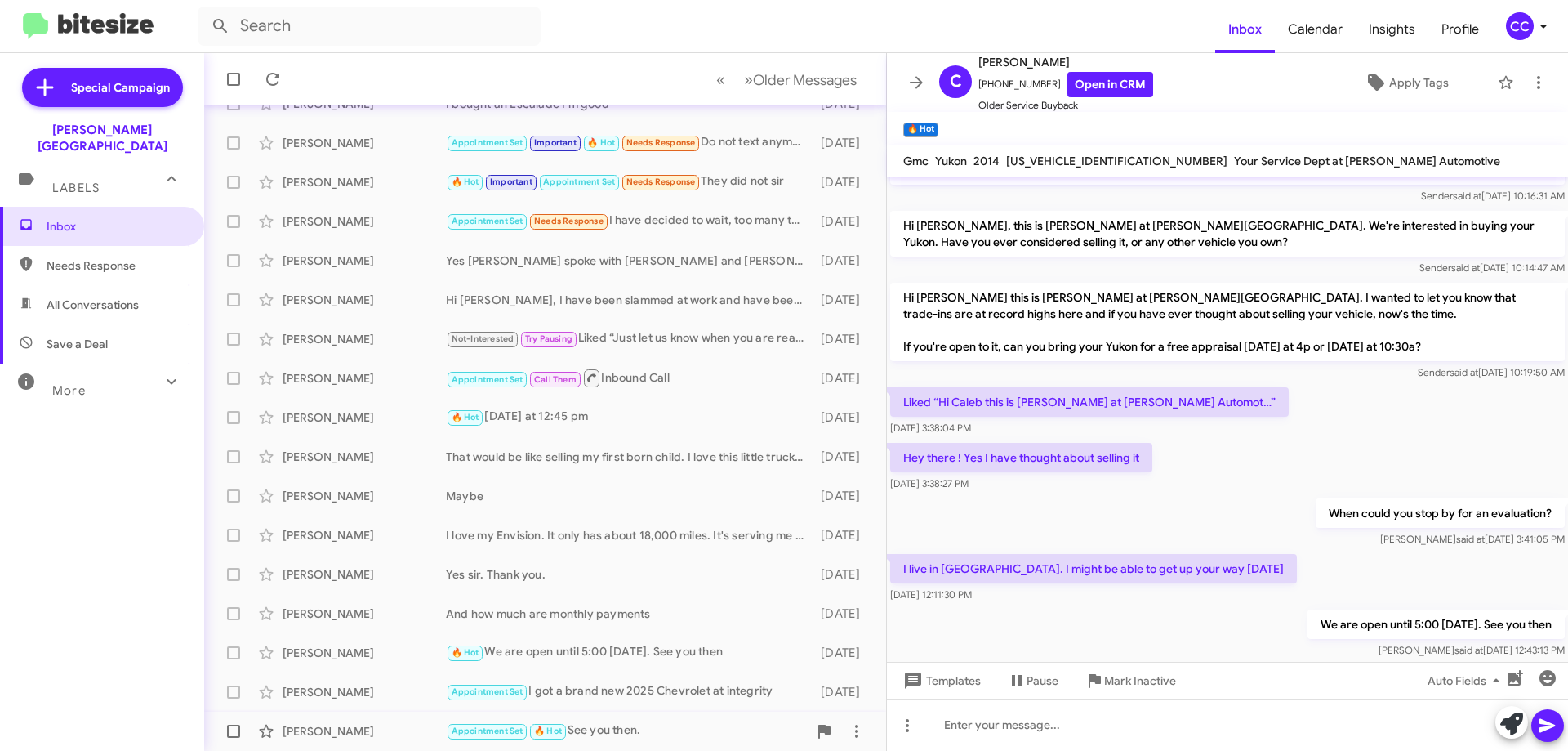
click at [330, 731] on div "[PERSON_NAME]" at bounding box center [364, 731] width 164 height 17
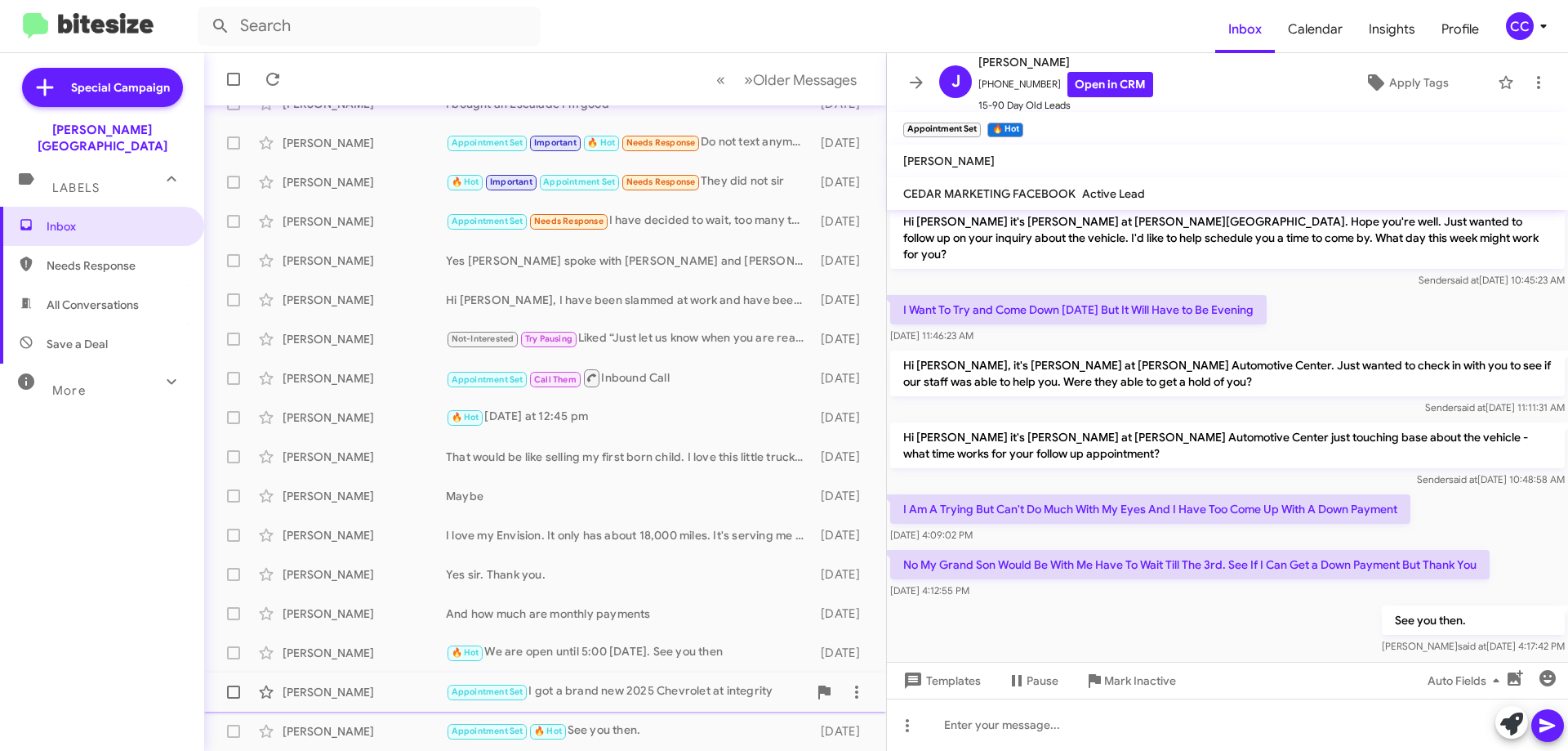
click at [316, 695] on div "[PERSON_NAME]" at bounding box center [364, 692] width 164 height 17
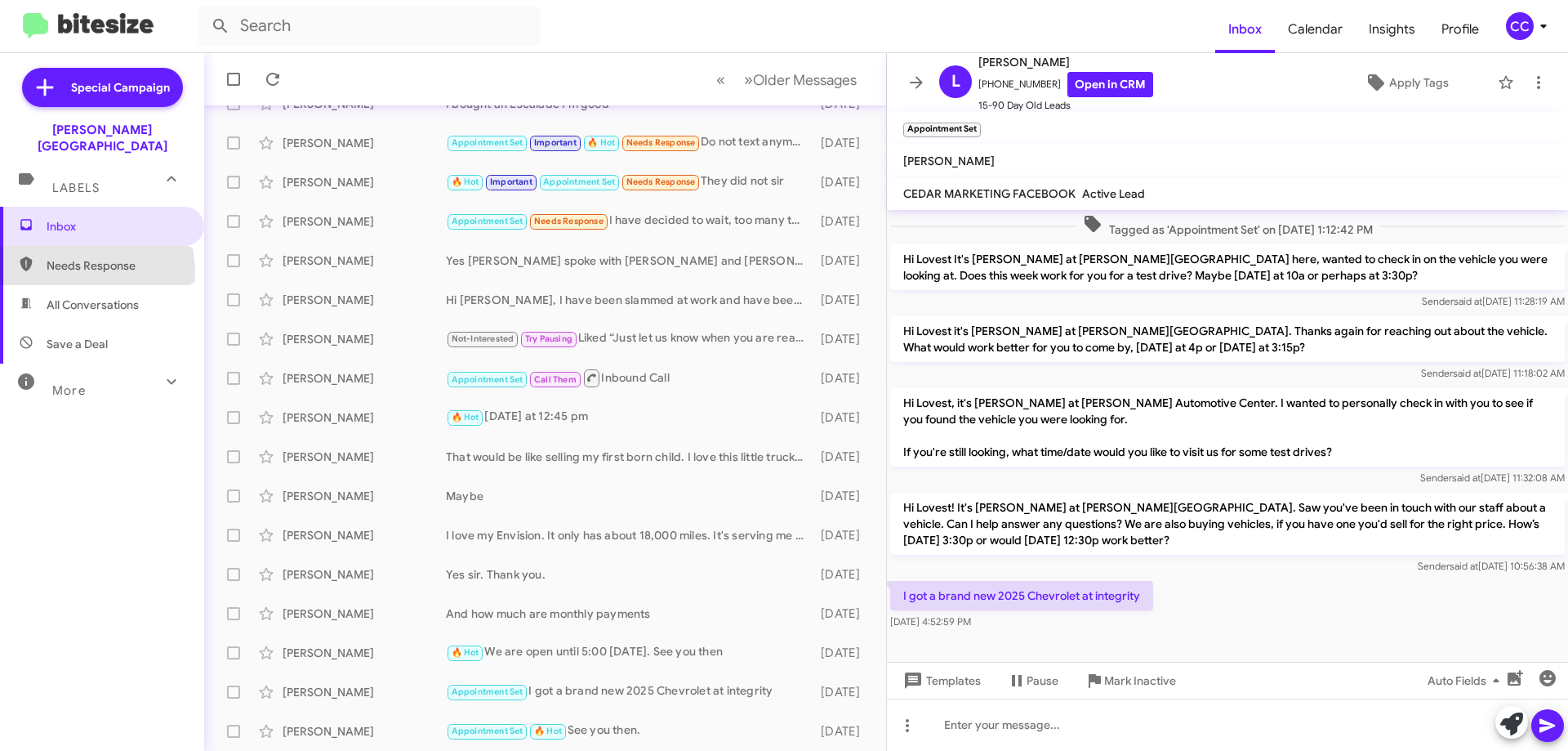
click at [90, 258] on span "Needs Response" at bounding box center [115, 265] width 139 height 17
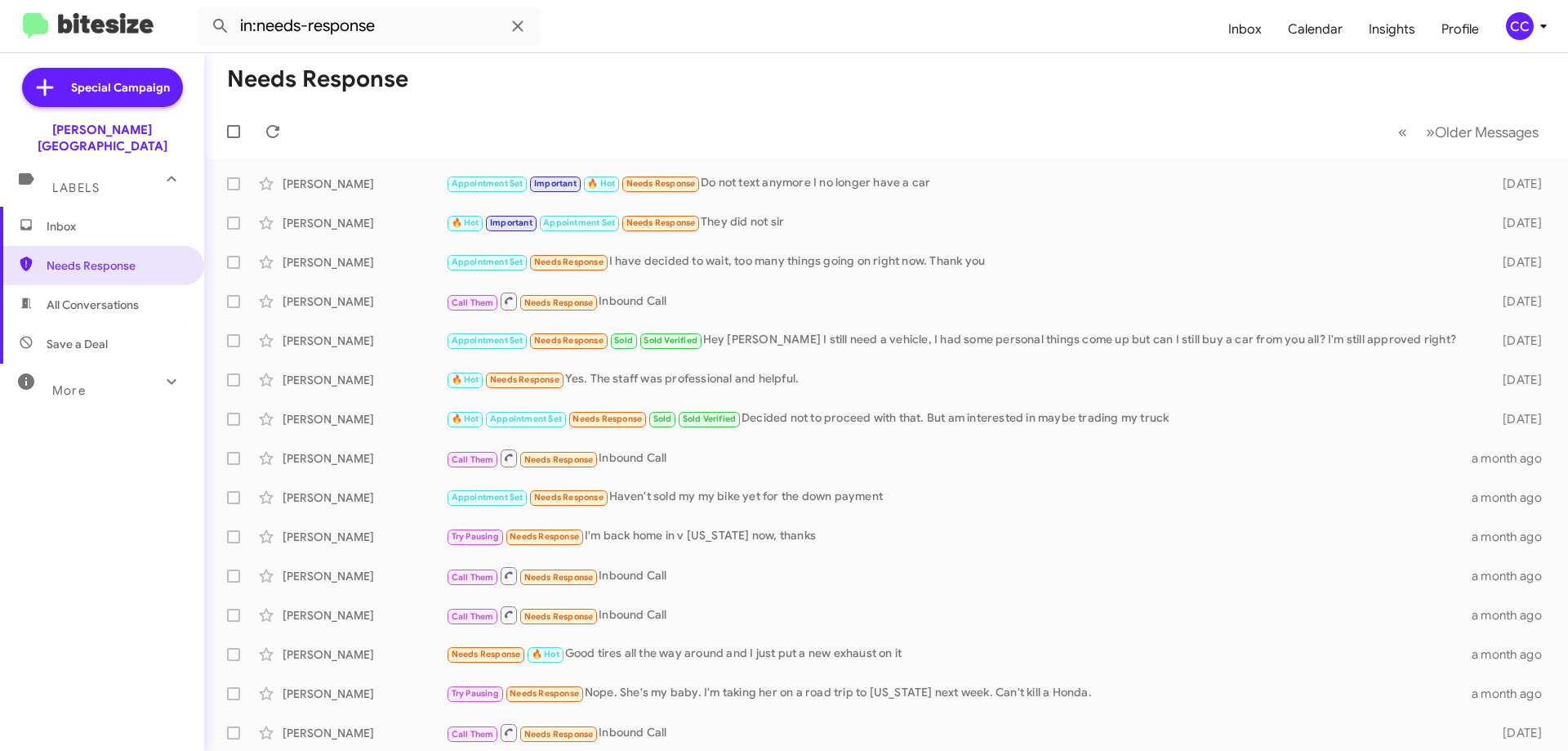
click at [81, 297] on span "All Conversations" at bounding box center [93, 305] width 93 height 17
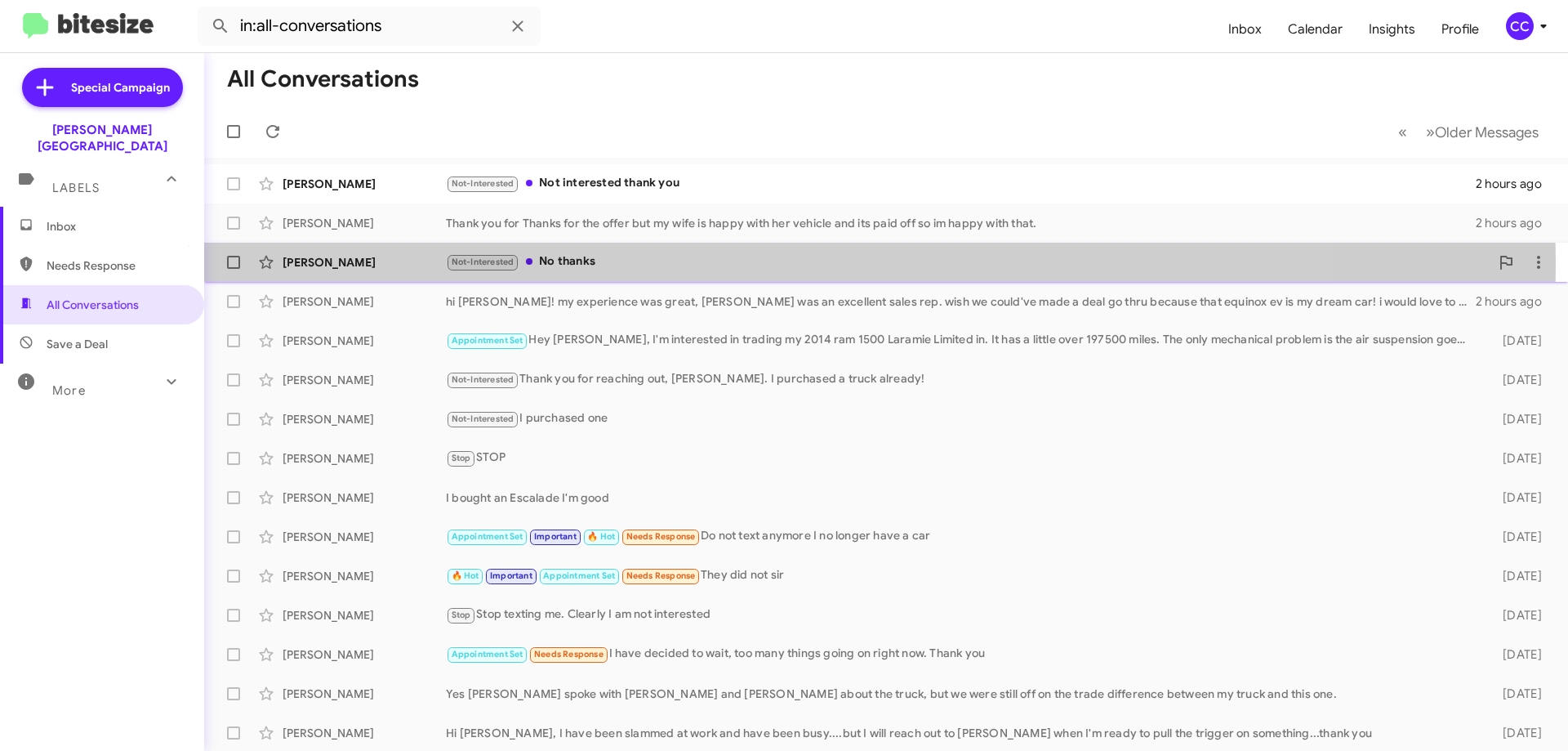
click at [303, 265] on div "[PERSON_NAME]" at bounding box center [364, 262] width 164 height 17
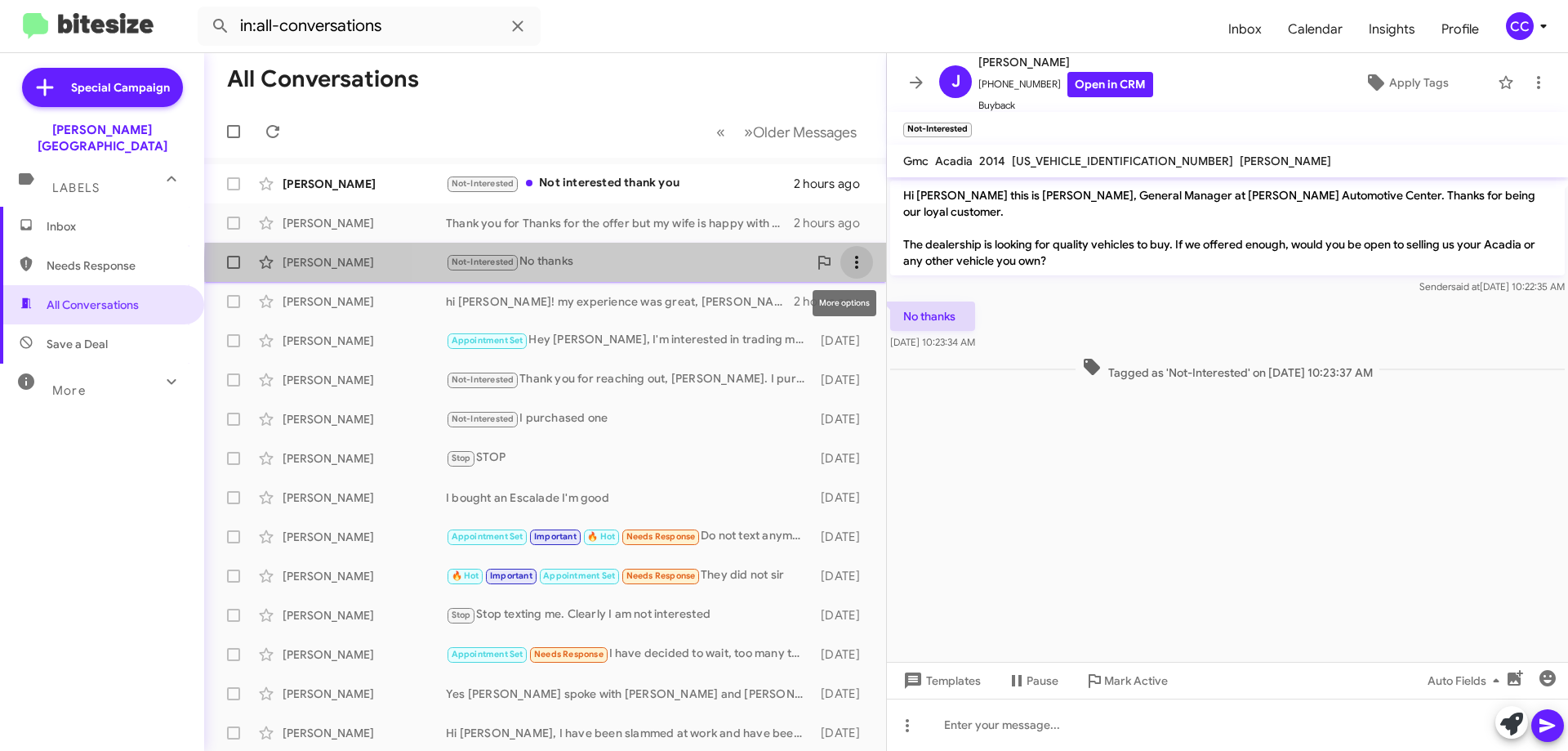
click at [847, 265] on icon at bounding box center [857, 263] width 20 height 20
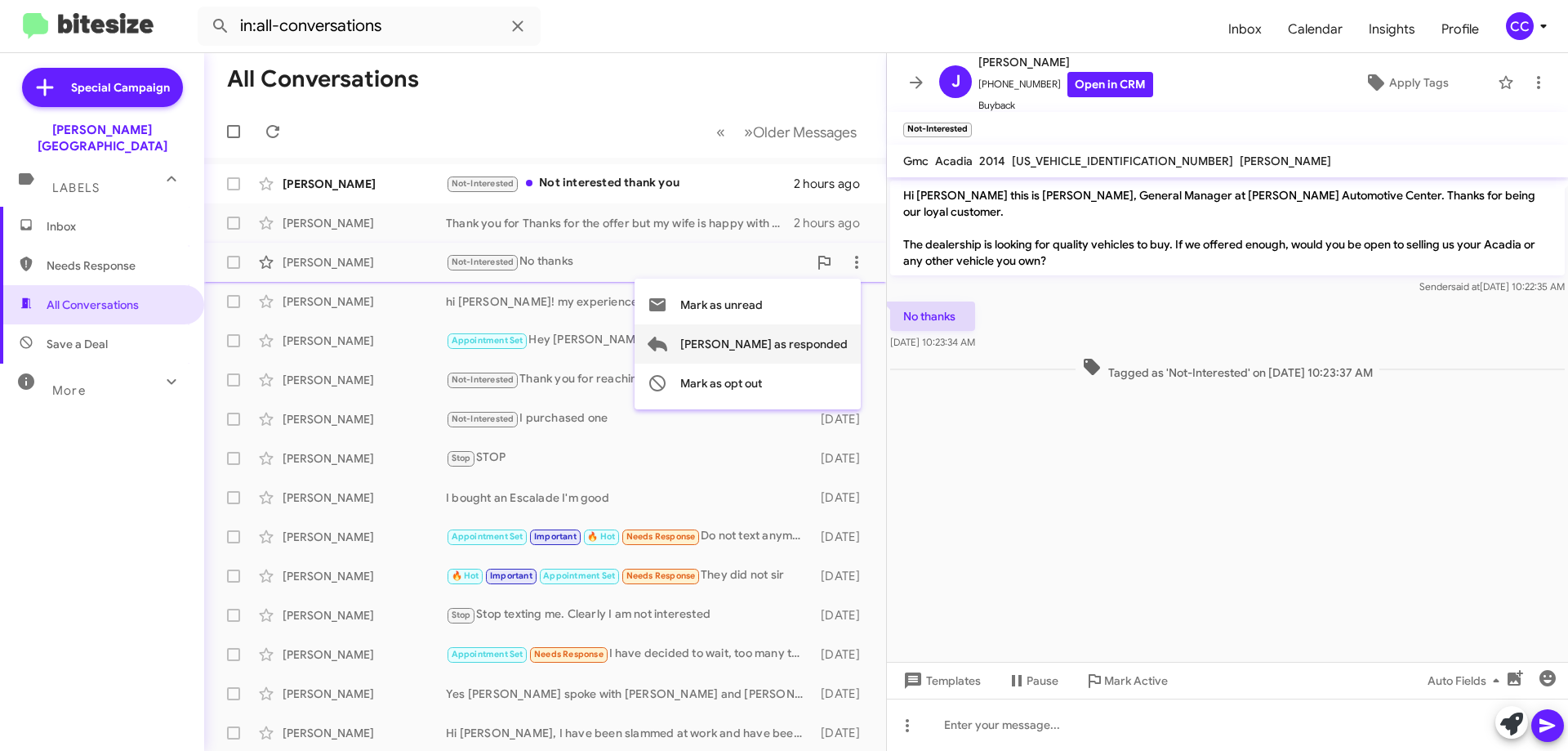
click at [808, 341] on span "[PERSON_NAME] as responded" at bounding box center [765, 344] width 168 height 39
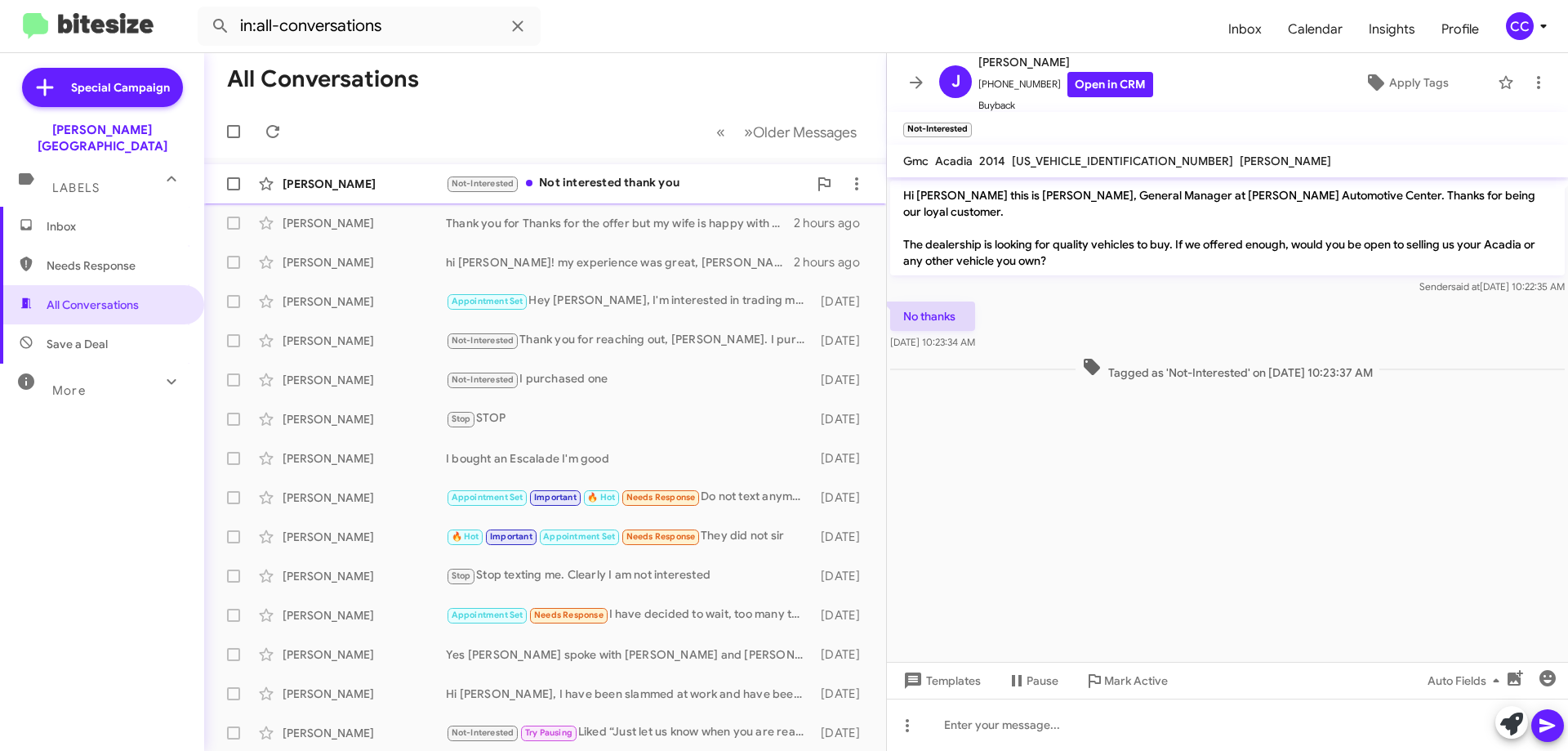
click at [319, 181] on div "[PERSON_NAME]" at bounding box center [364, 184] width 164 height 17
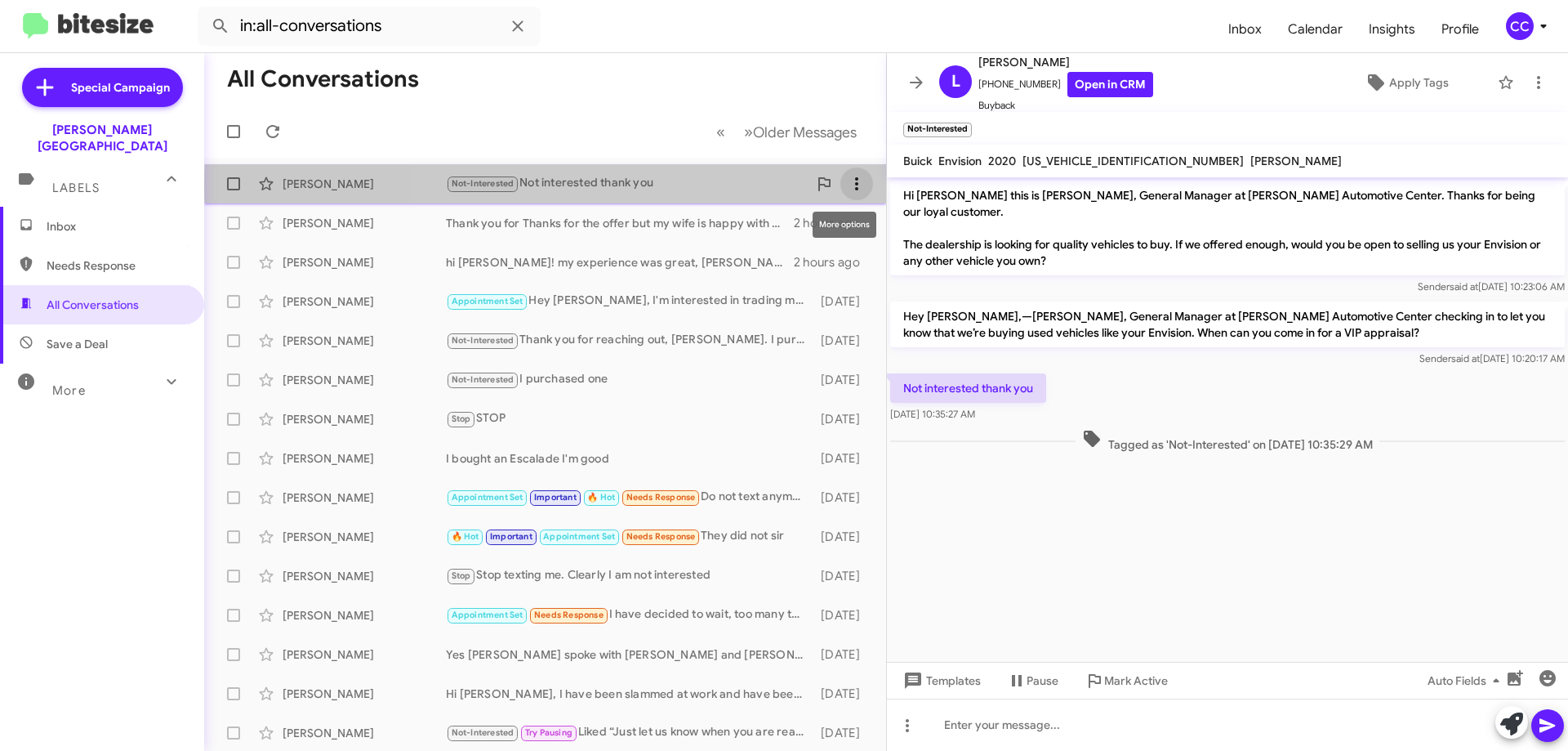
click at [858, 186] on span at bounding box center [857, 184] width 33 height 20
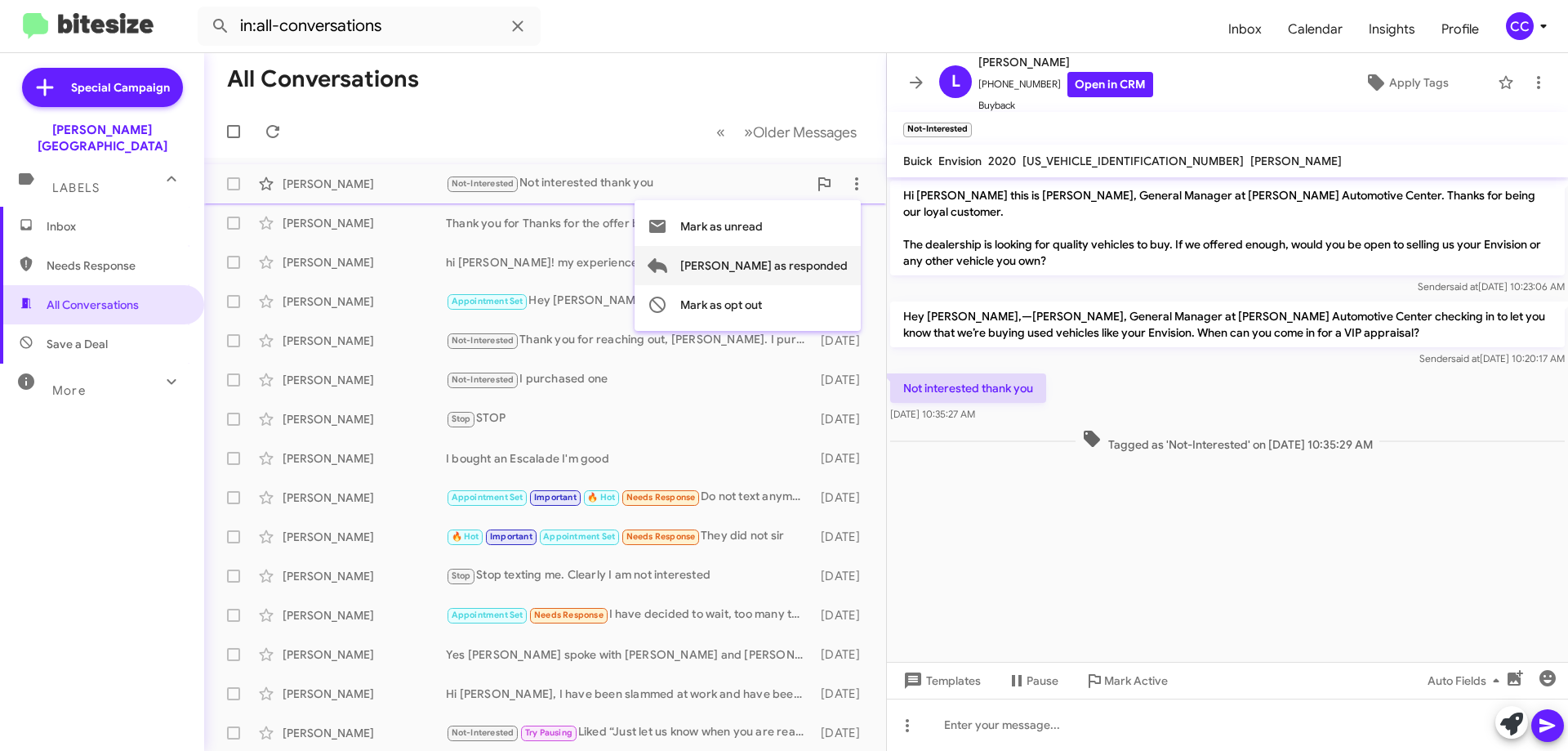
click at [822, 259] on span "[PERSON_NAME] as responded" at bounding box center [765, 265] width 168 height 39
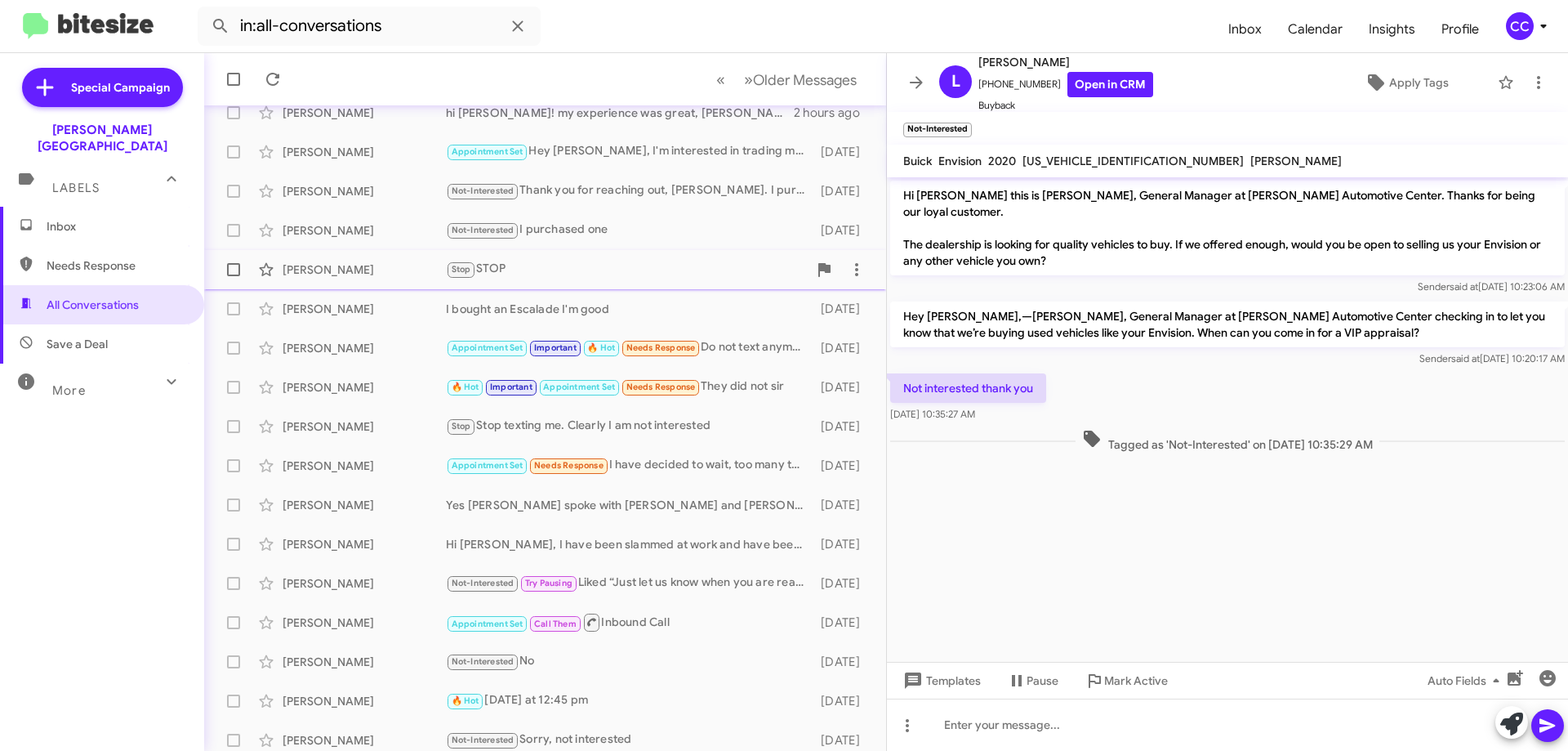
scroll to position [119, 0]
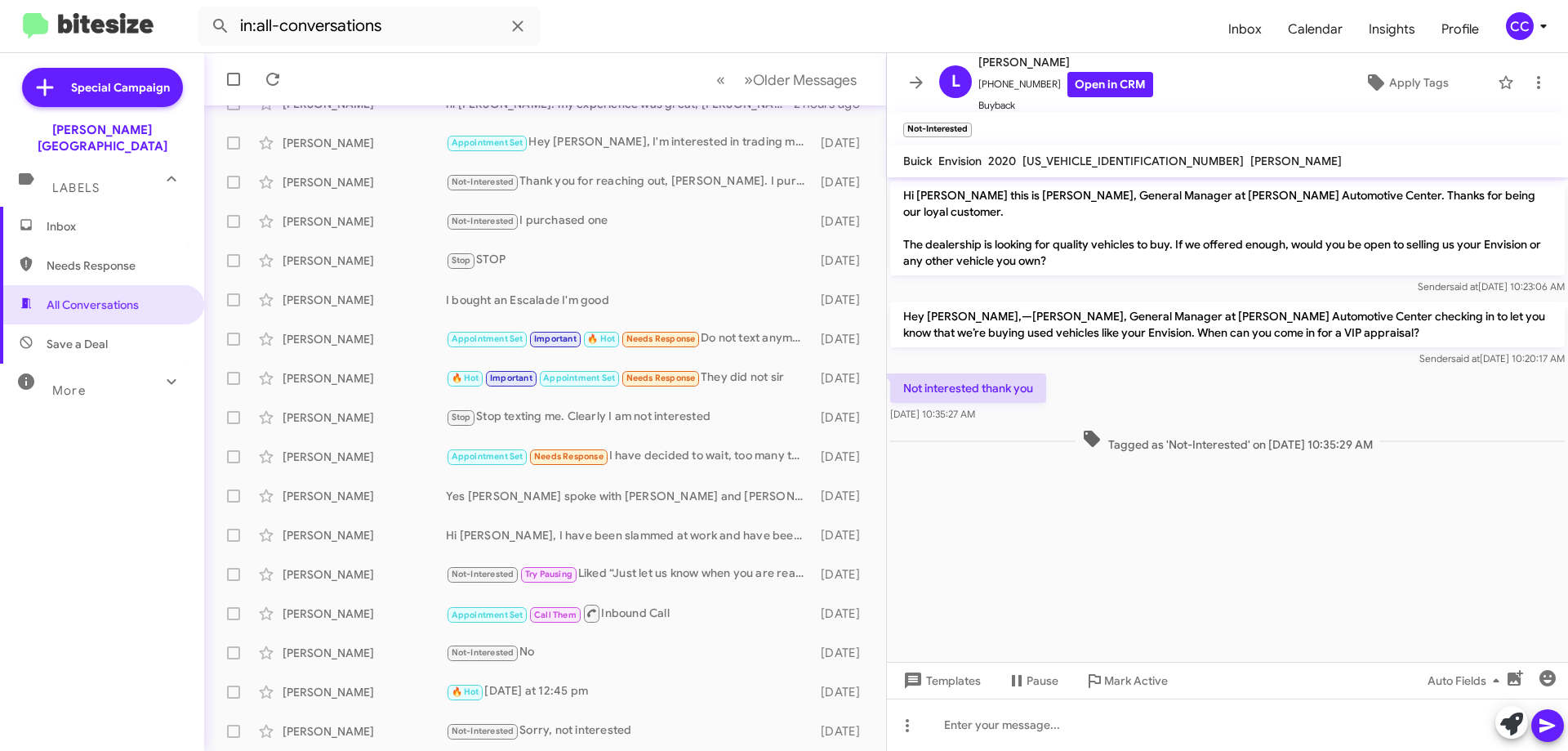
click at [85, 372] on div "More" at bounding box center [85, 383] width 145 height 31
click at [54, 584] on span "Sent" at bounding box center [58, 592] width 24 height 17
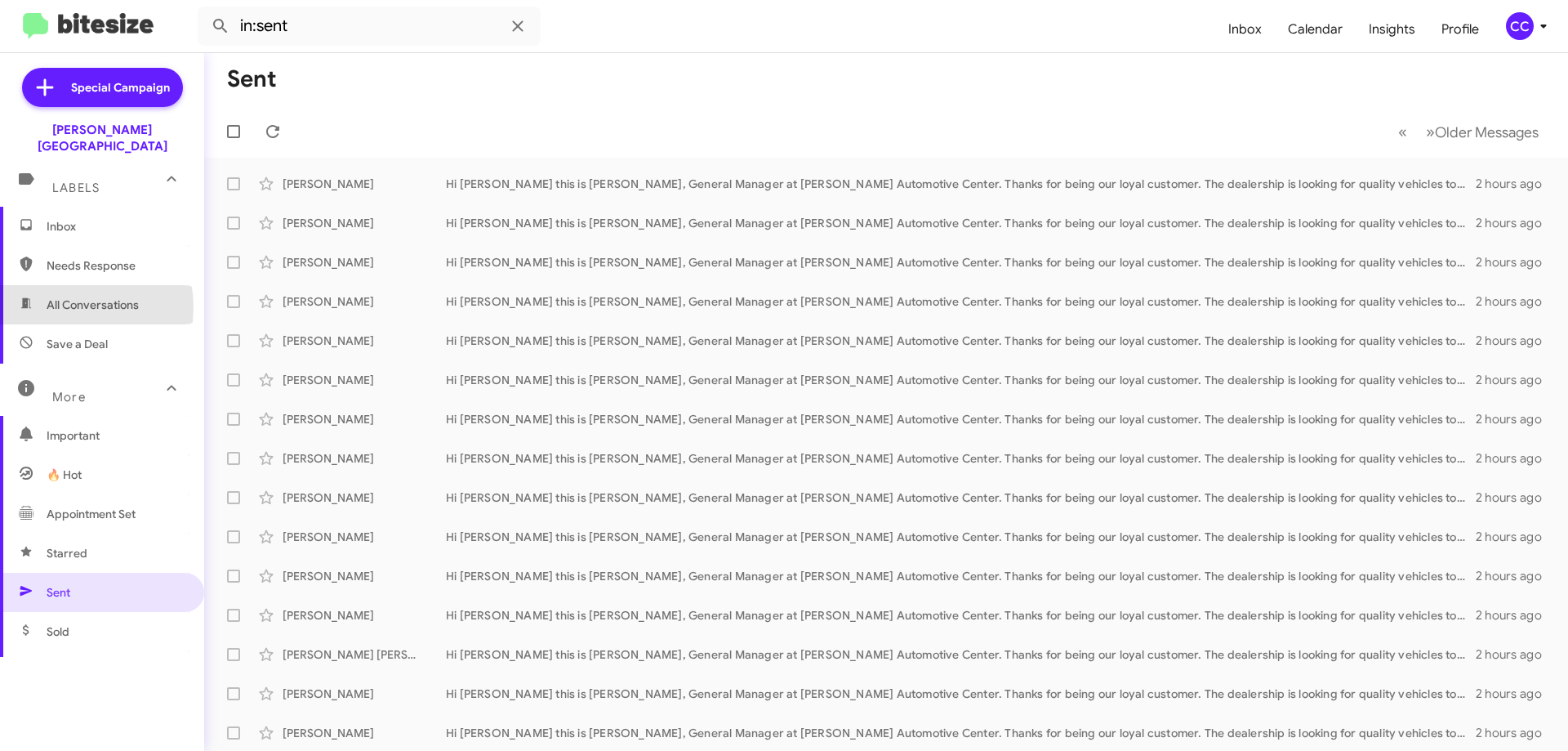
click at [60, 297] on span "All Conversations" at bounding box center [93, 305] width 93 height 17
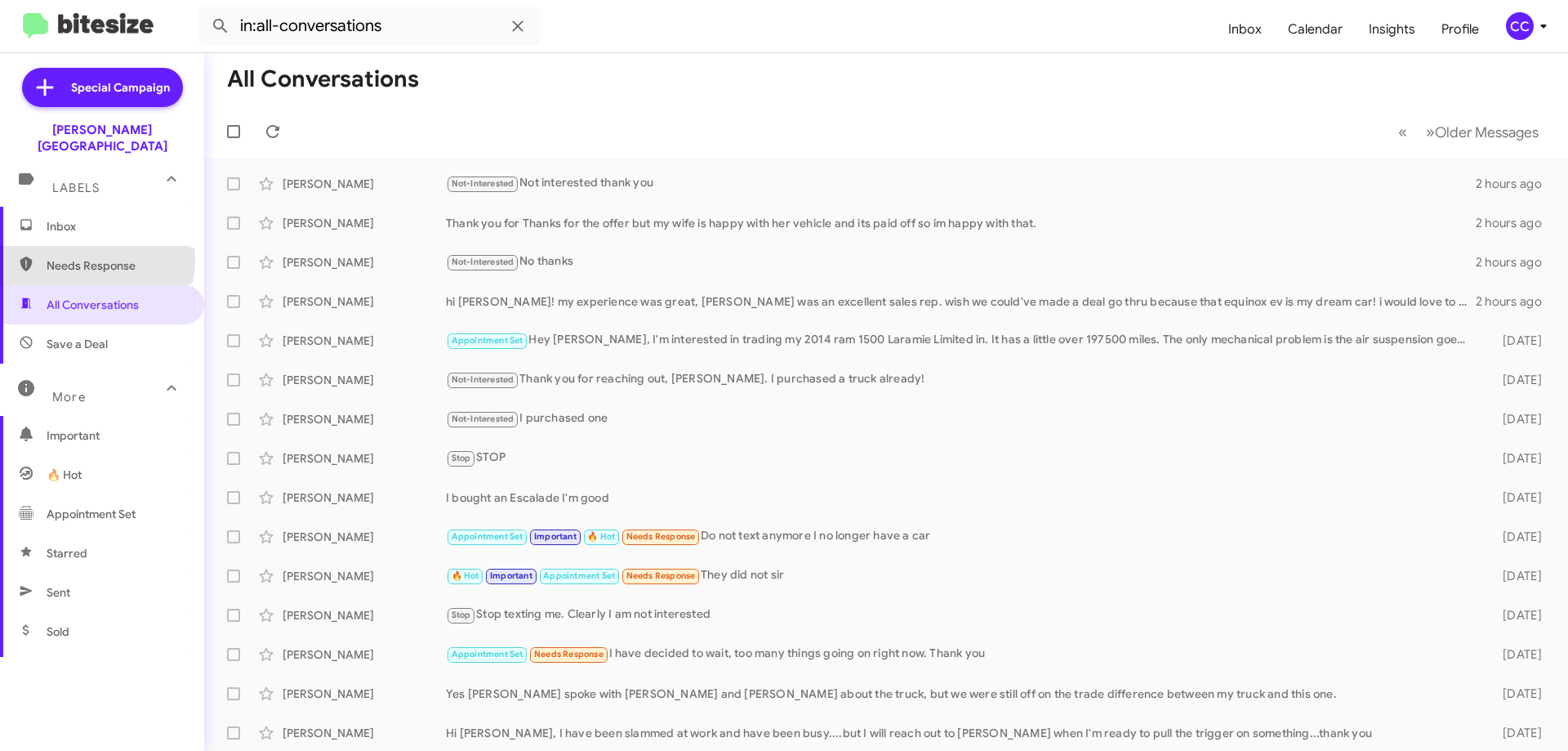
click at [90, 258] on span "Needs Response" at bounding box center [115, 265] width 139 height 17
type input "in:needs-response"
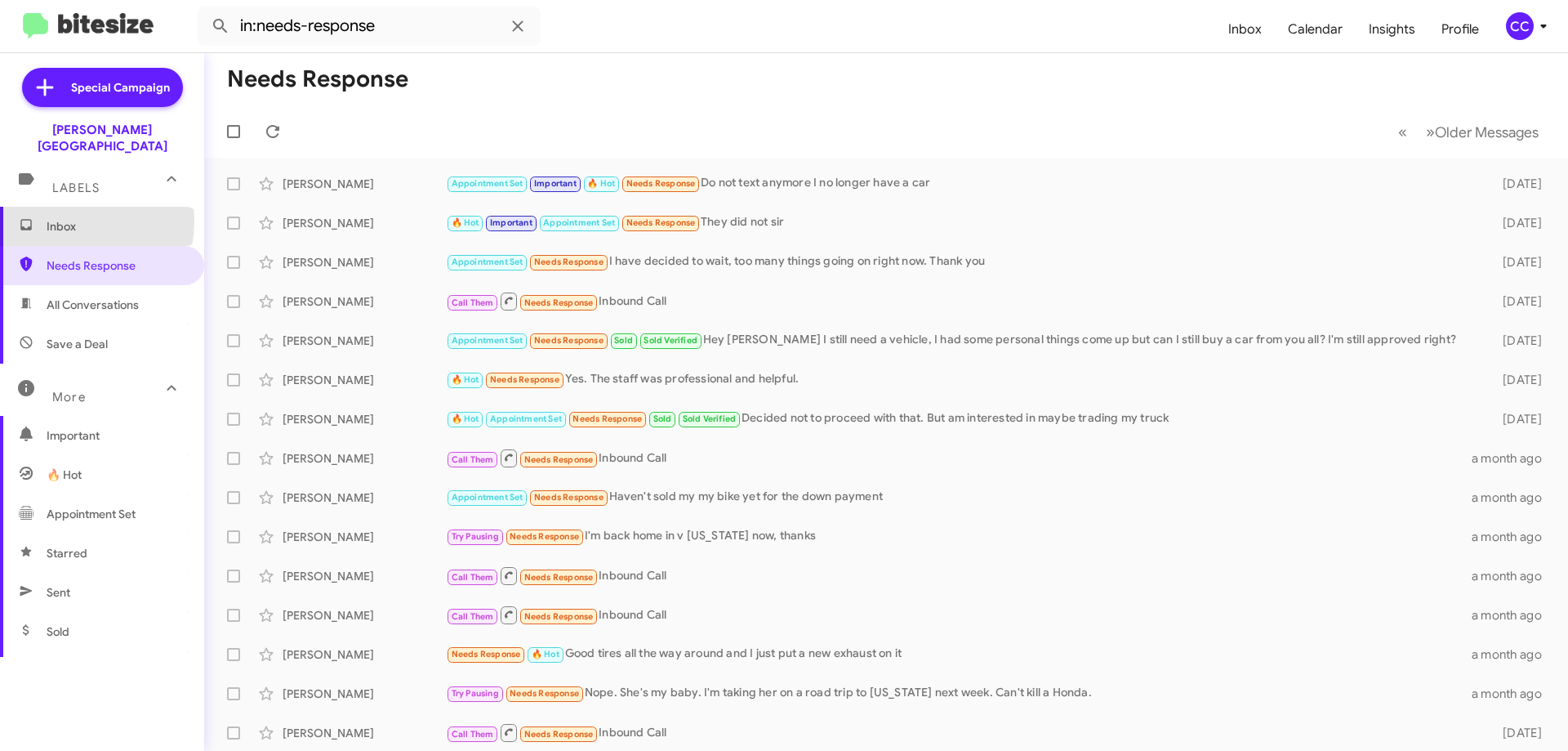
click at [54, 218] on span "Inbox" at bounding box center [115, 226] width 139 height 17
